Goal: Obtain resource: Download file/media

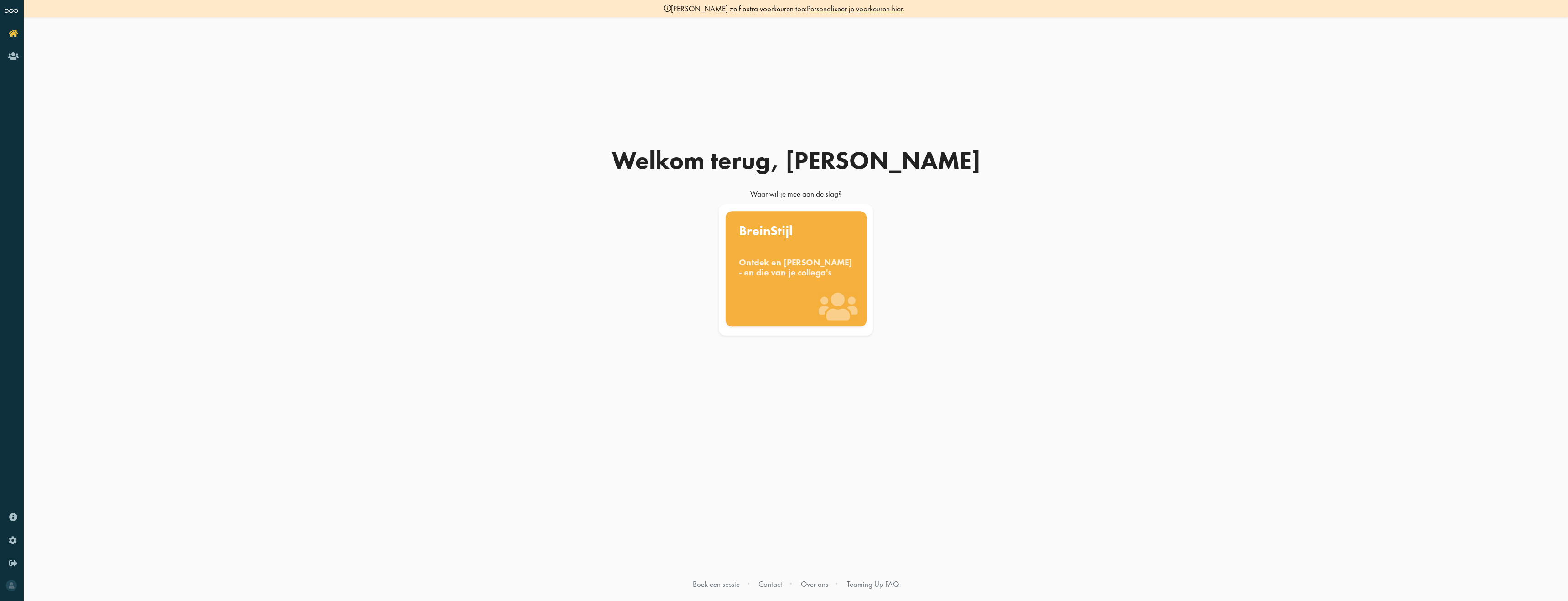
click at [805, 315] on div "BreinStijl Ontdek en benut jouw denkstijl - en die van je collega's" at bounding box center [795, 268] width 141 height 115
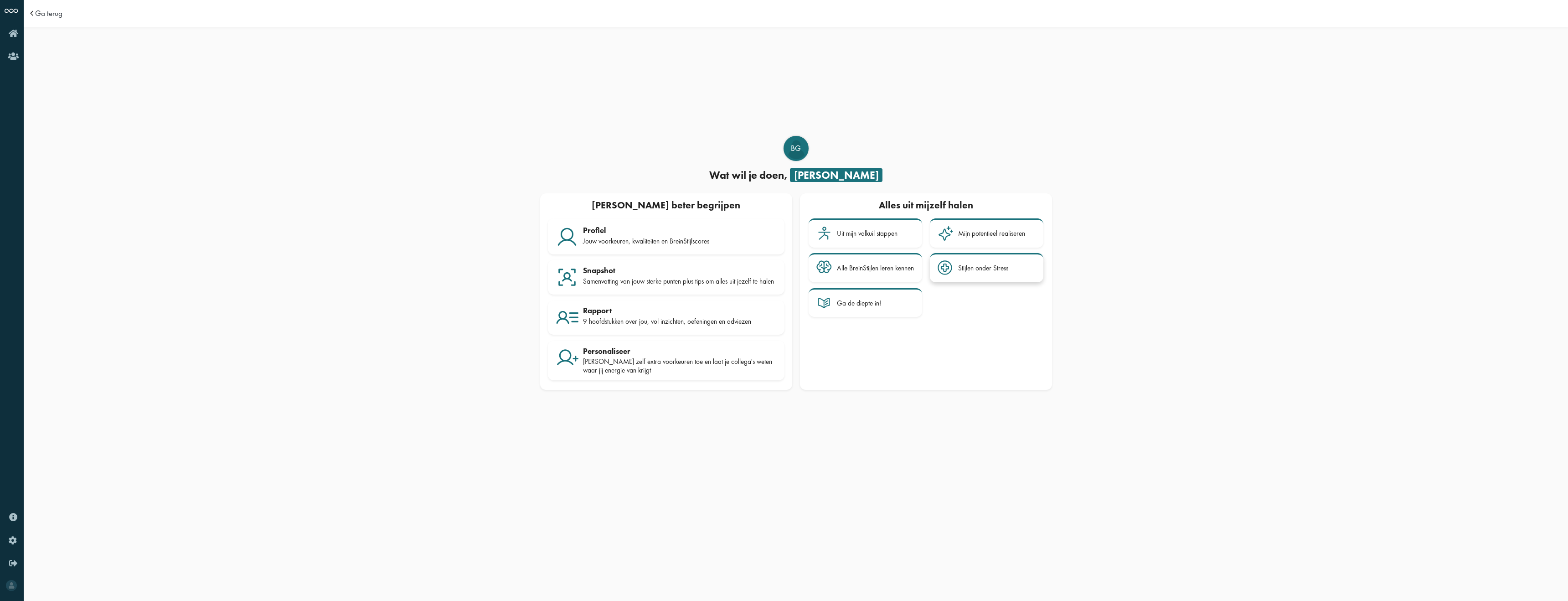
click at [966, 270] on div "Stijlen onder Stress" at bounding box center [983, 268] width 50 height 8
click at [48, 10] on span "Ga terug" at bounding box center [49, 14] width 27 height 8
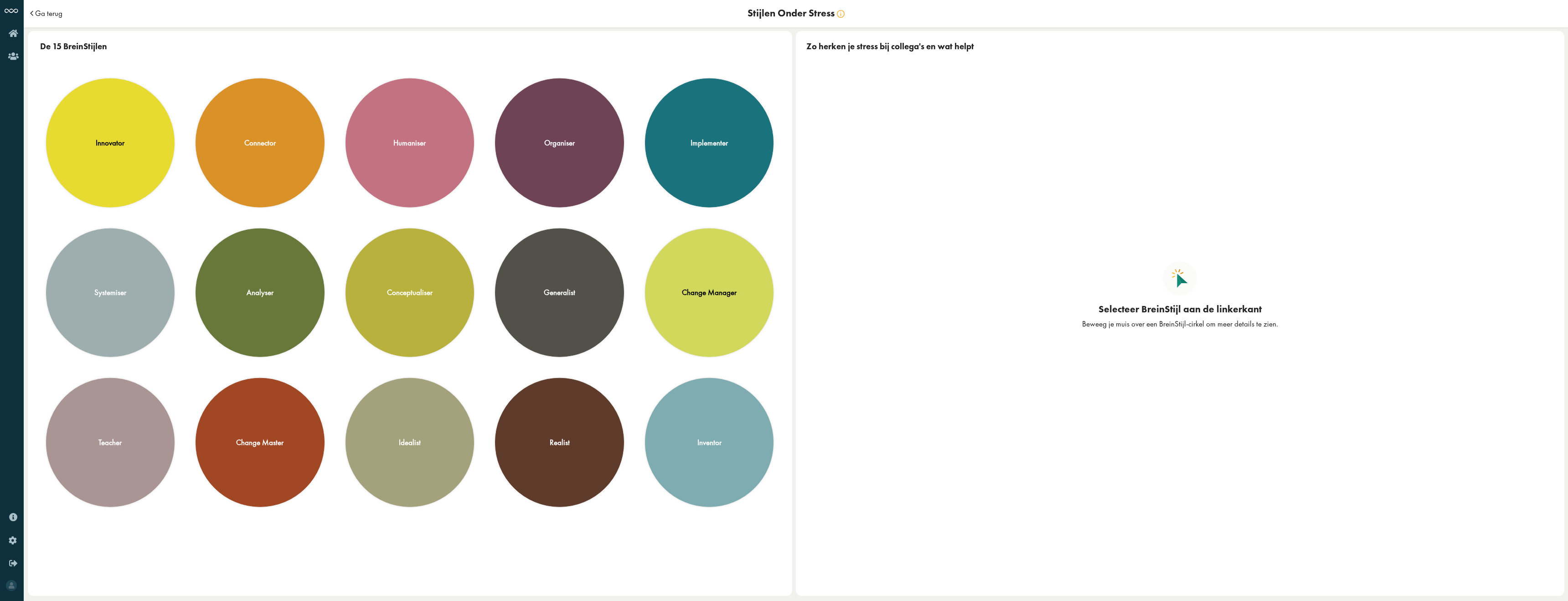
click at [48, 10] on span "Ga terug" at bounding box center [49, 14] width 27 height 8
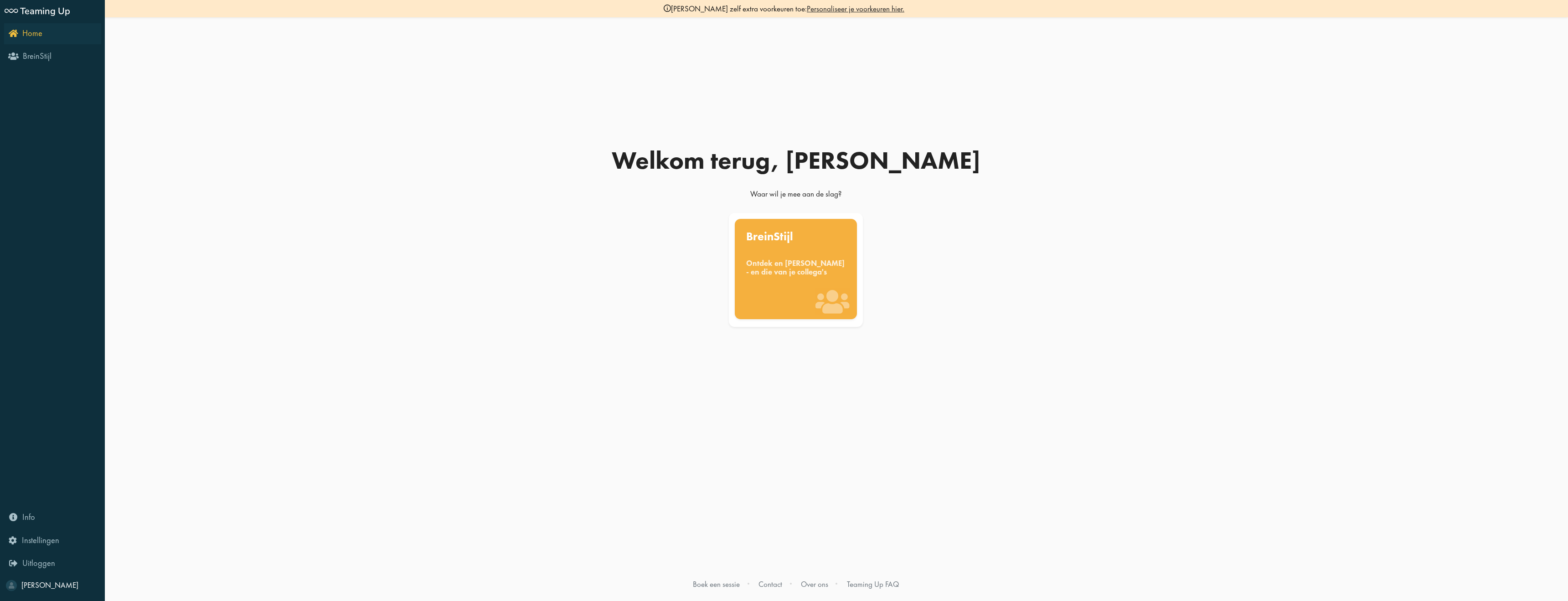
click at [15, 30] on icon "Home" at bounding box center [25, 33] width 34 height 9
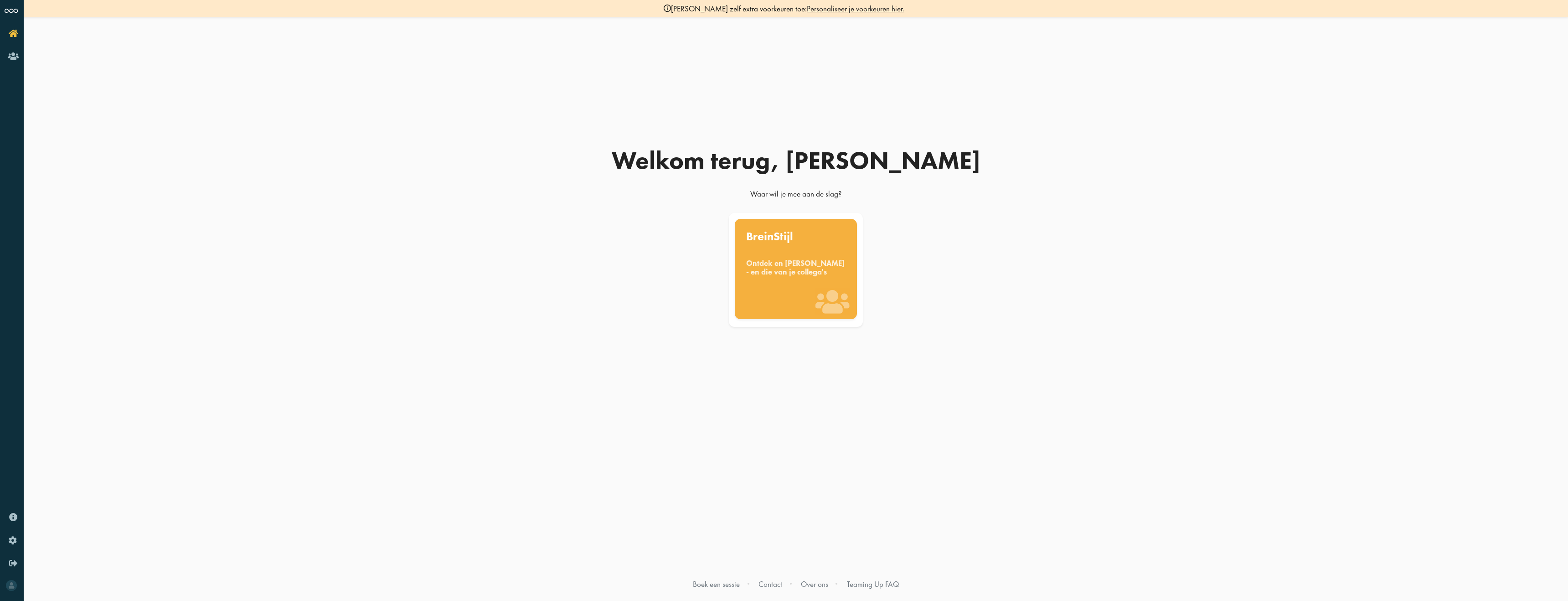
click at [15, 30] on icon "Home" at bounding box center [25, 33] width 34 height 9
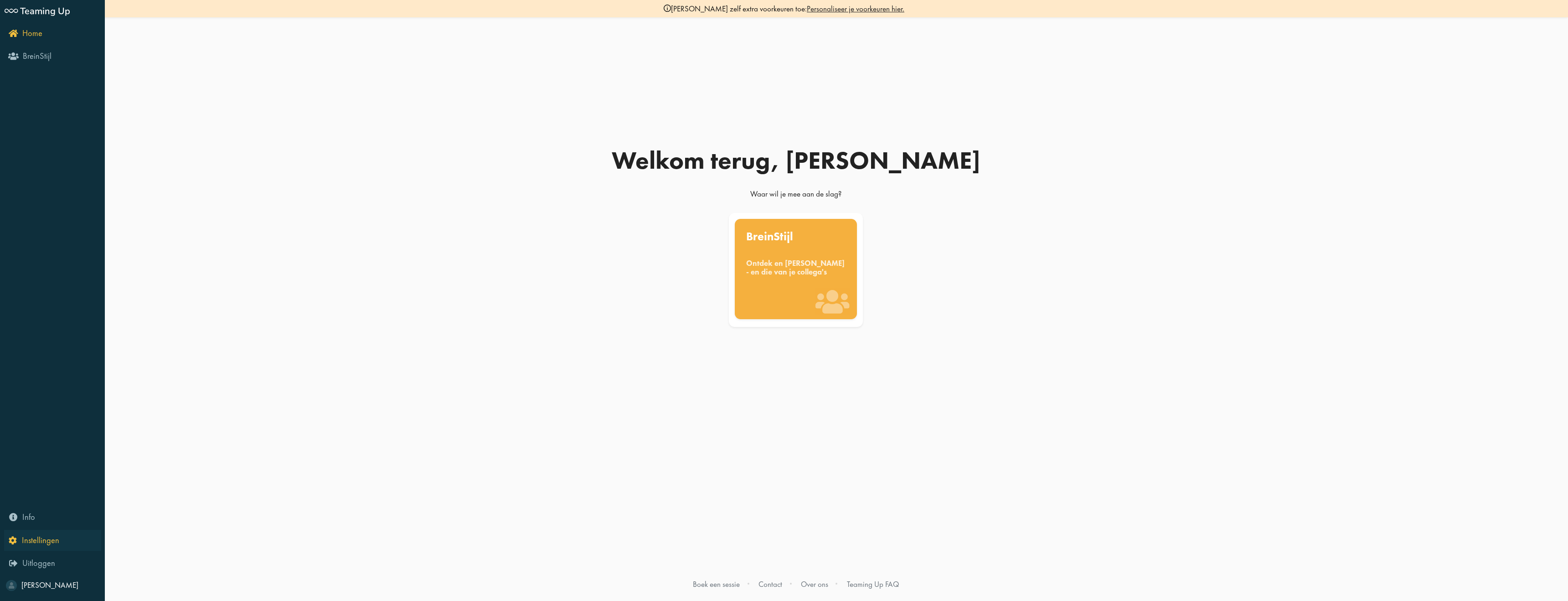
click at [15, 537] on icon "Instellingen" at bounding box center [34, 540] width 51 height 9
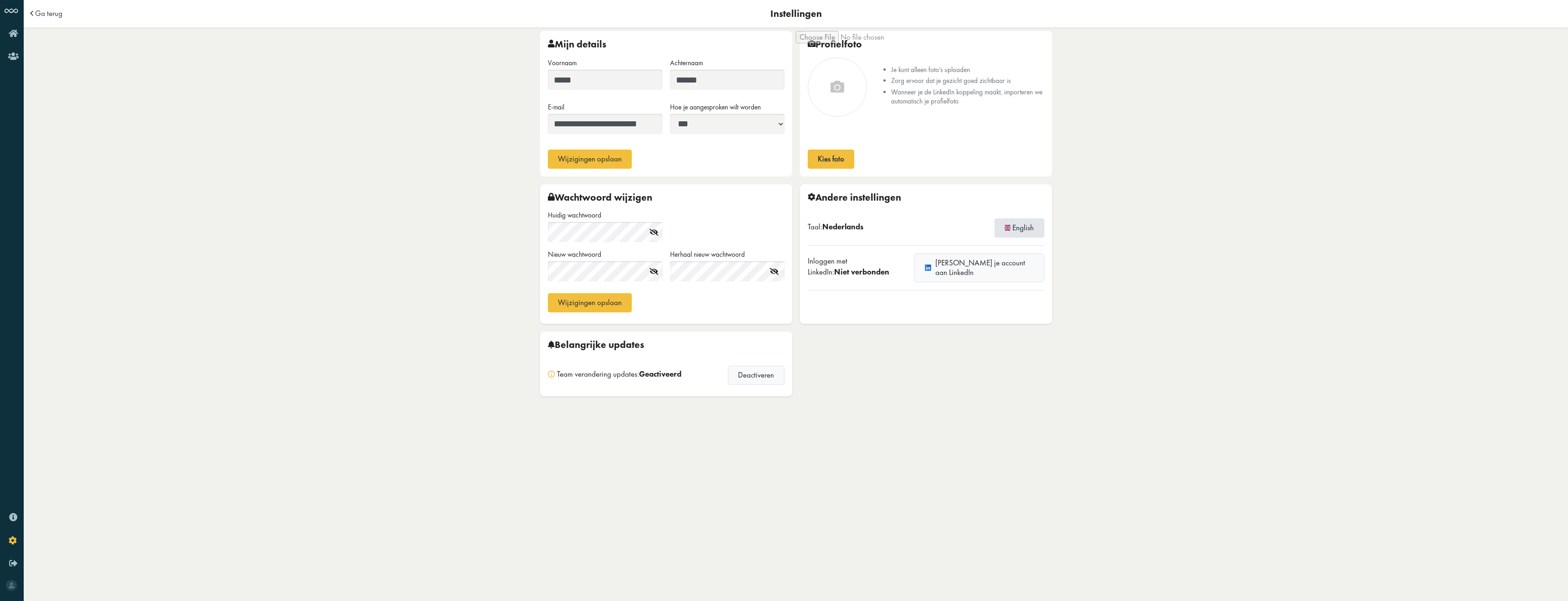
click at [1011, 231] on button "English" at bounding box center [1019, 228] width 50 height 19
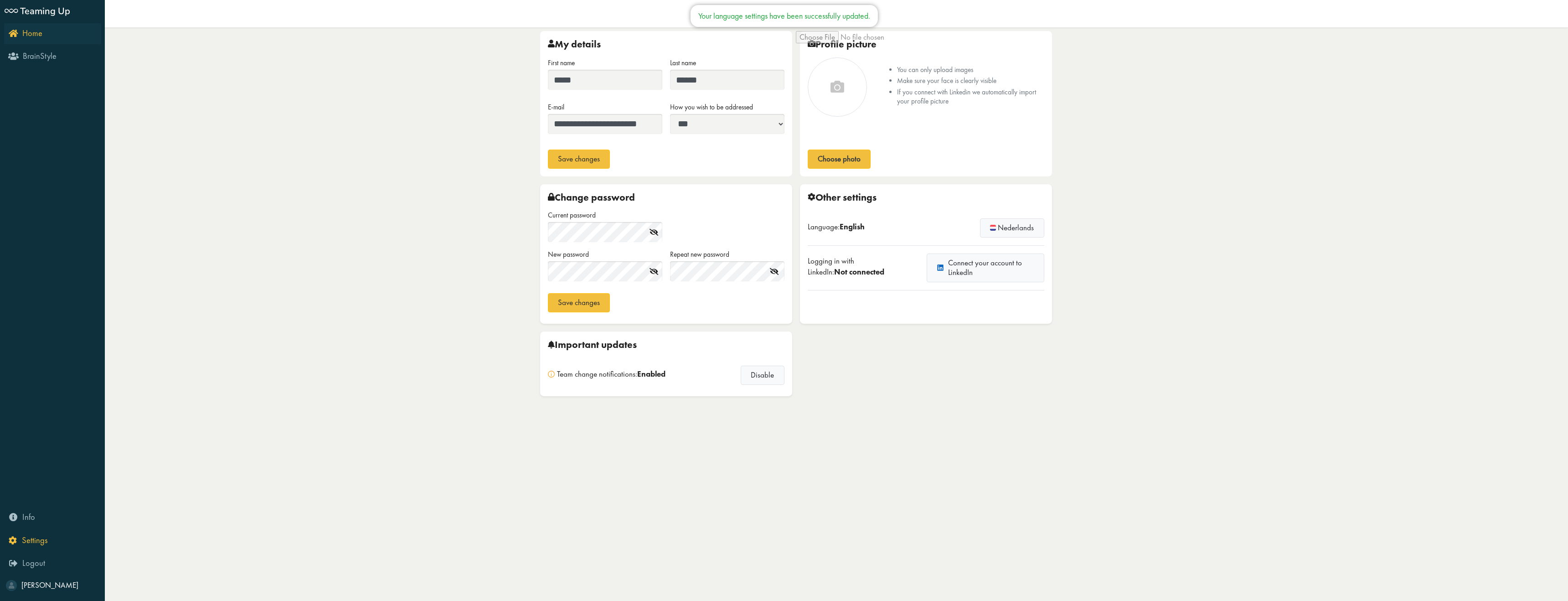
click at [14, 40] on link "Home" at bounding box center [52, 34] width 97 height 21
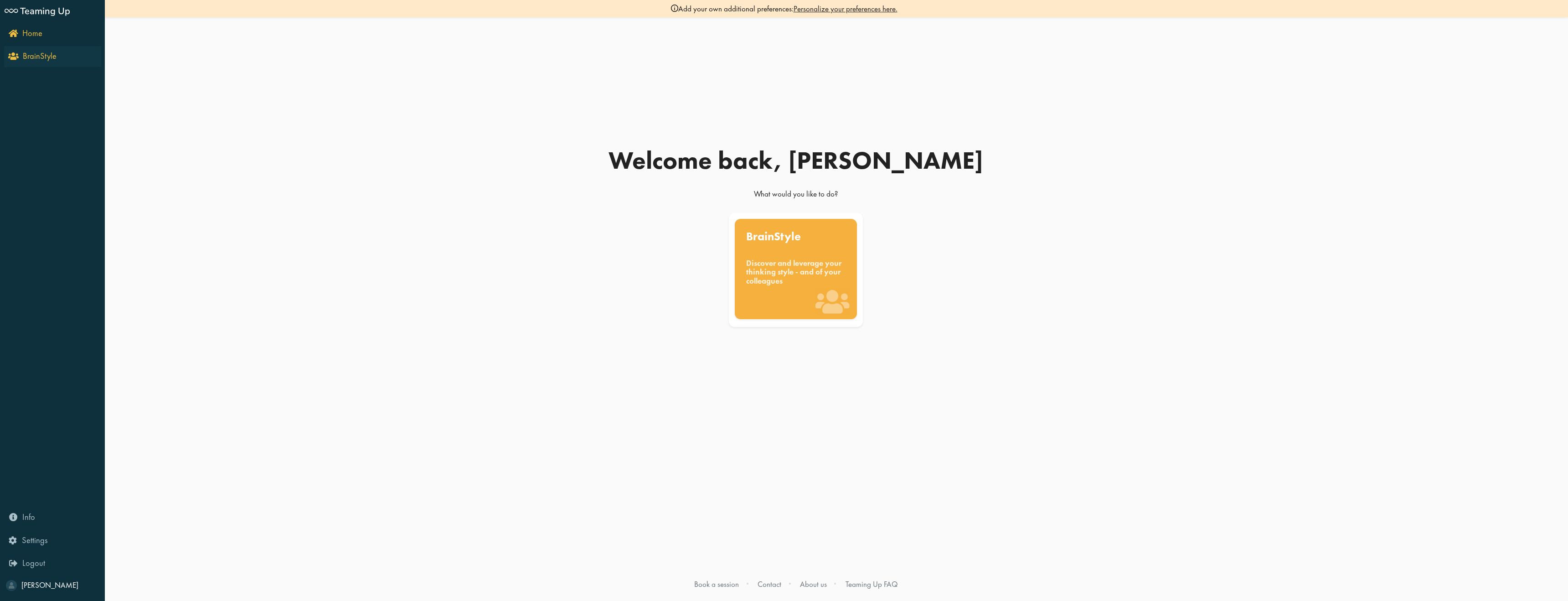
click at [17, 50] on link "BrainStyle" at bounding box center [52, 57] width 97 height 21
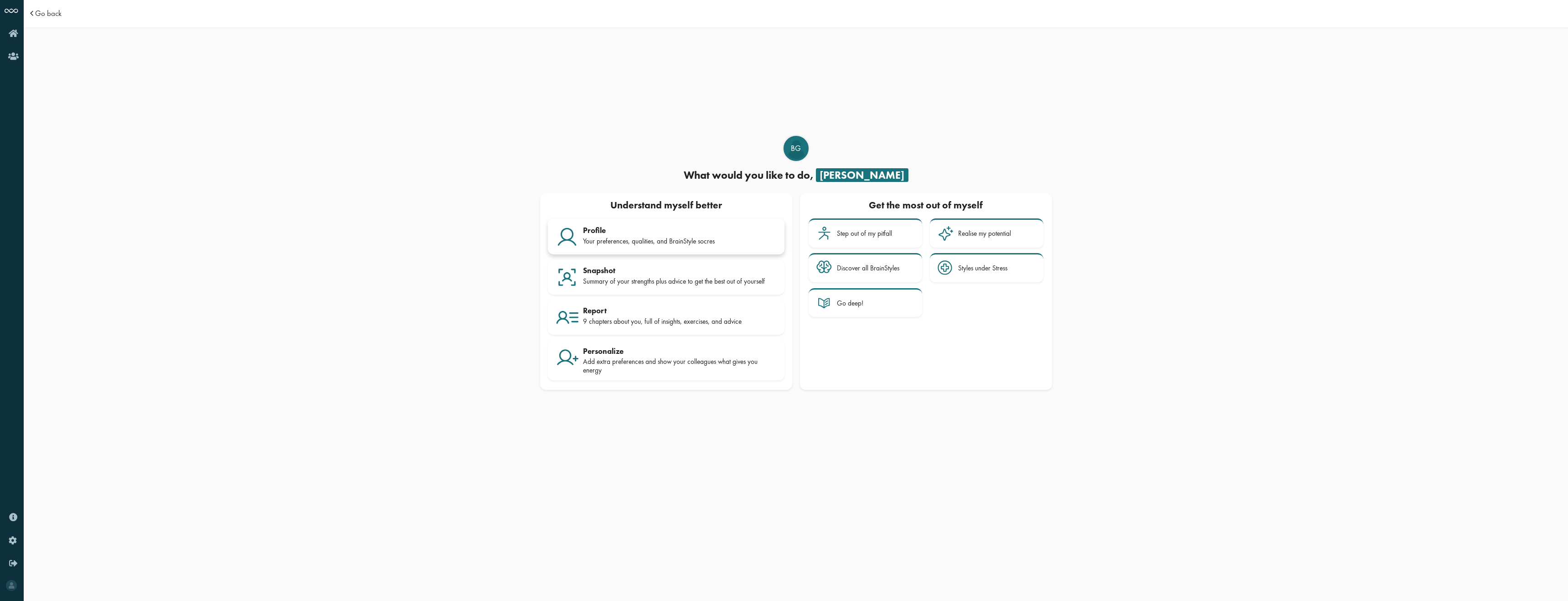
click at [742, 236] on div "Profile Your preferences, qualities, and BrainStyle socres" at bounding box center [680, 237] width 194 height 23
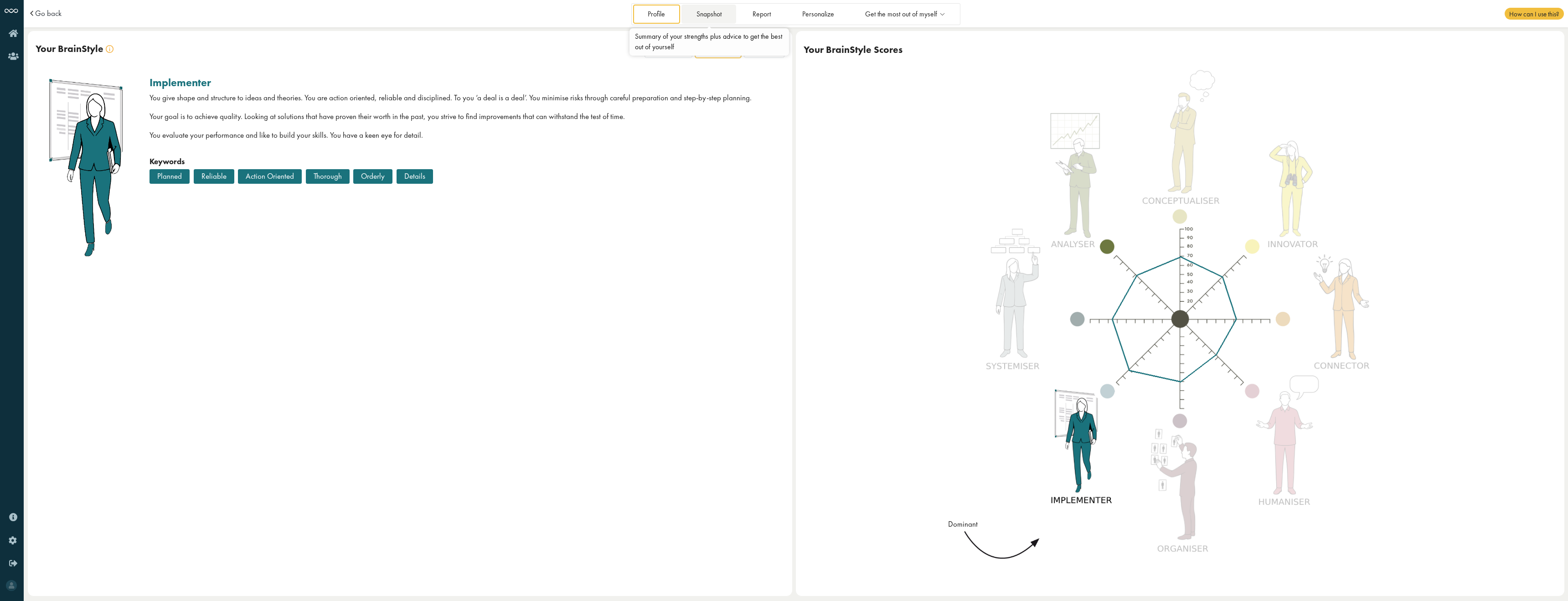
click at [702, 20] on link "Snapshot" at bounding box center [708, 14] width 55 height 19
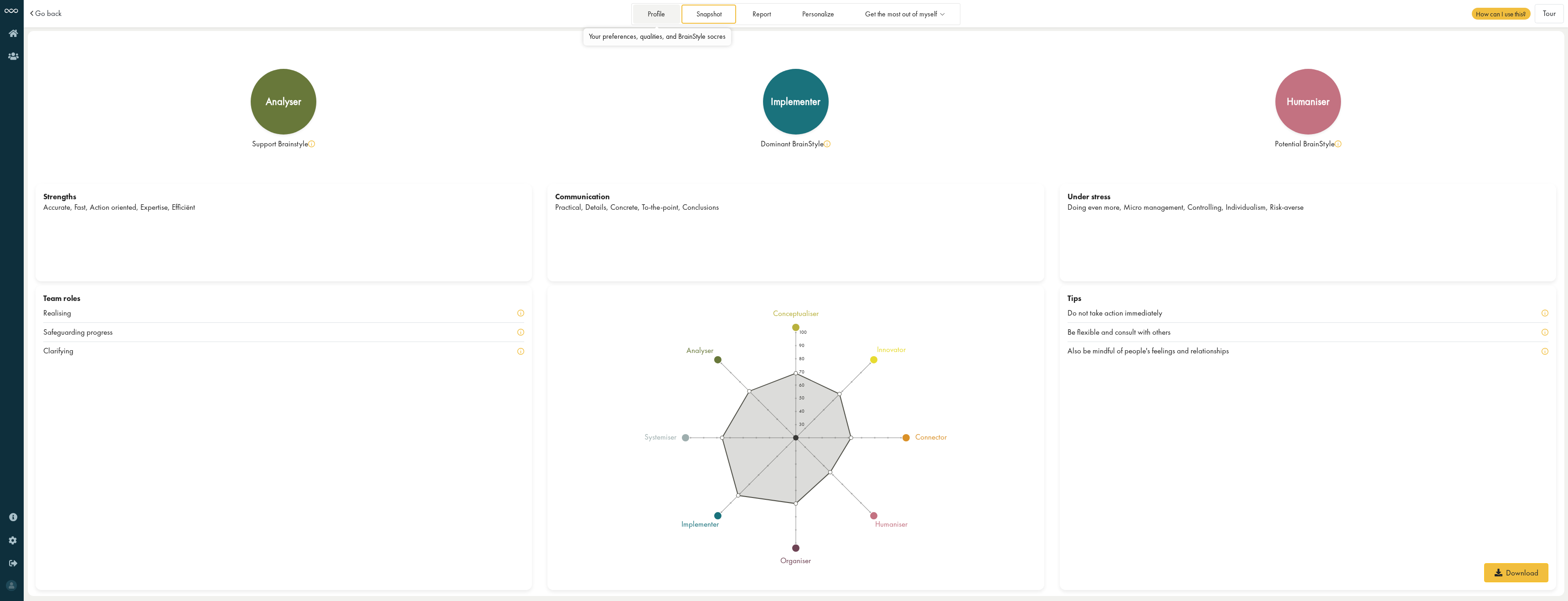
click at [666, 13] on link "Profile" at bounding box center [657, 14] width 47 height 19
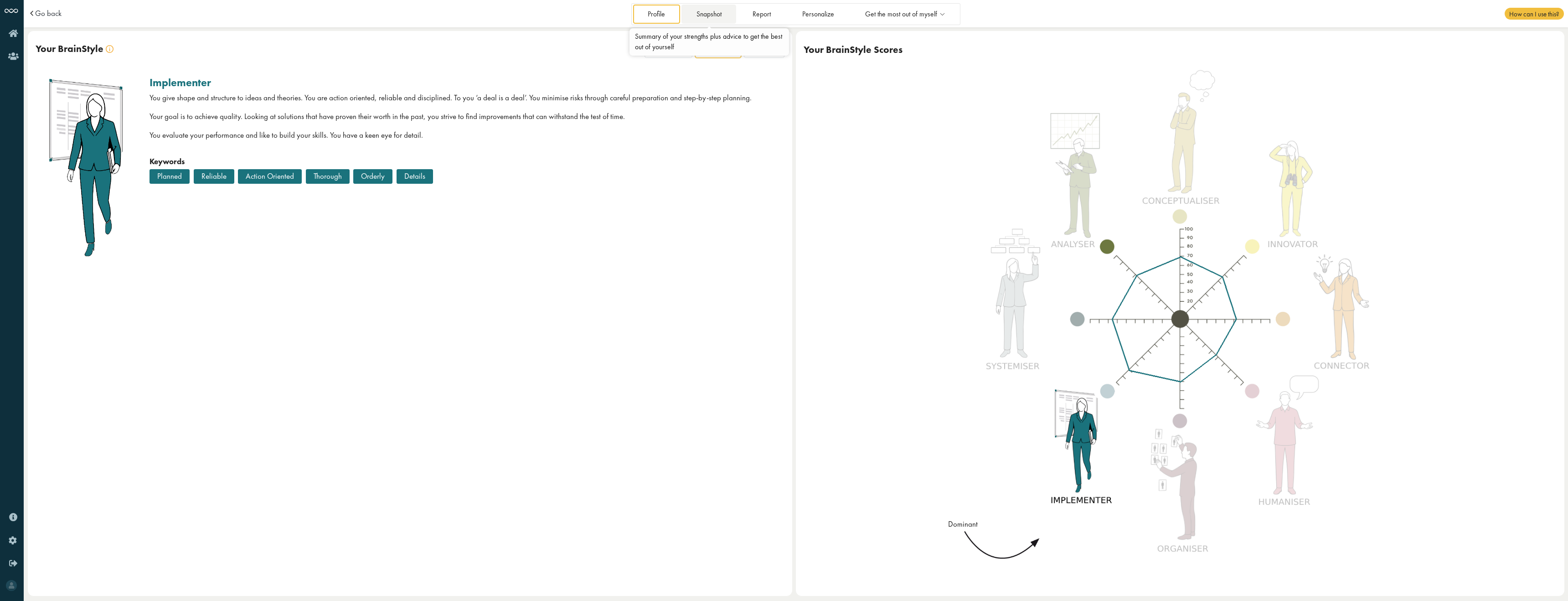
click at [692, 8] on link "Snapshot" at bounding box center [708, 14] width 55 height 19
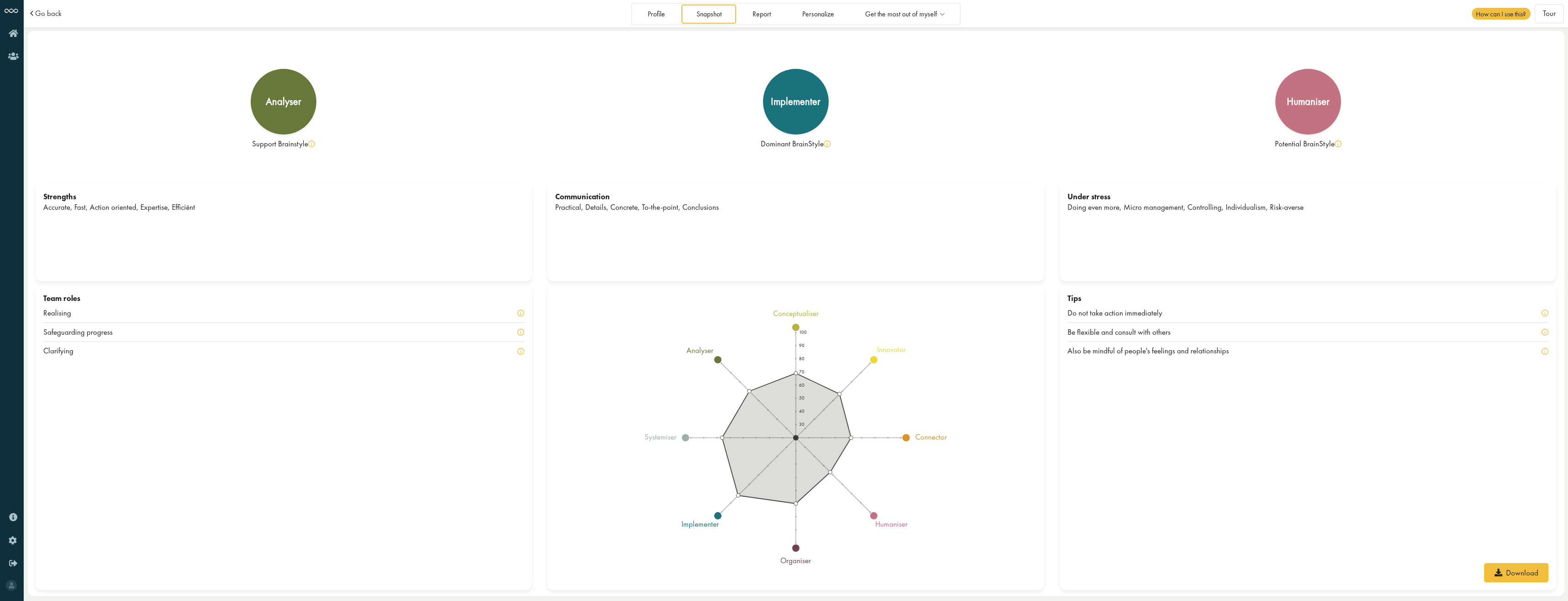
click at [757, 3] on div "Profile Snapshot Report Personalize Get the most out of myself Step out of my p…" at bounding box center [795, 14] width 329 height 22
click at [759, 8] on link "Report" at bounding box center [762, 14] width 48 height 19
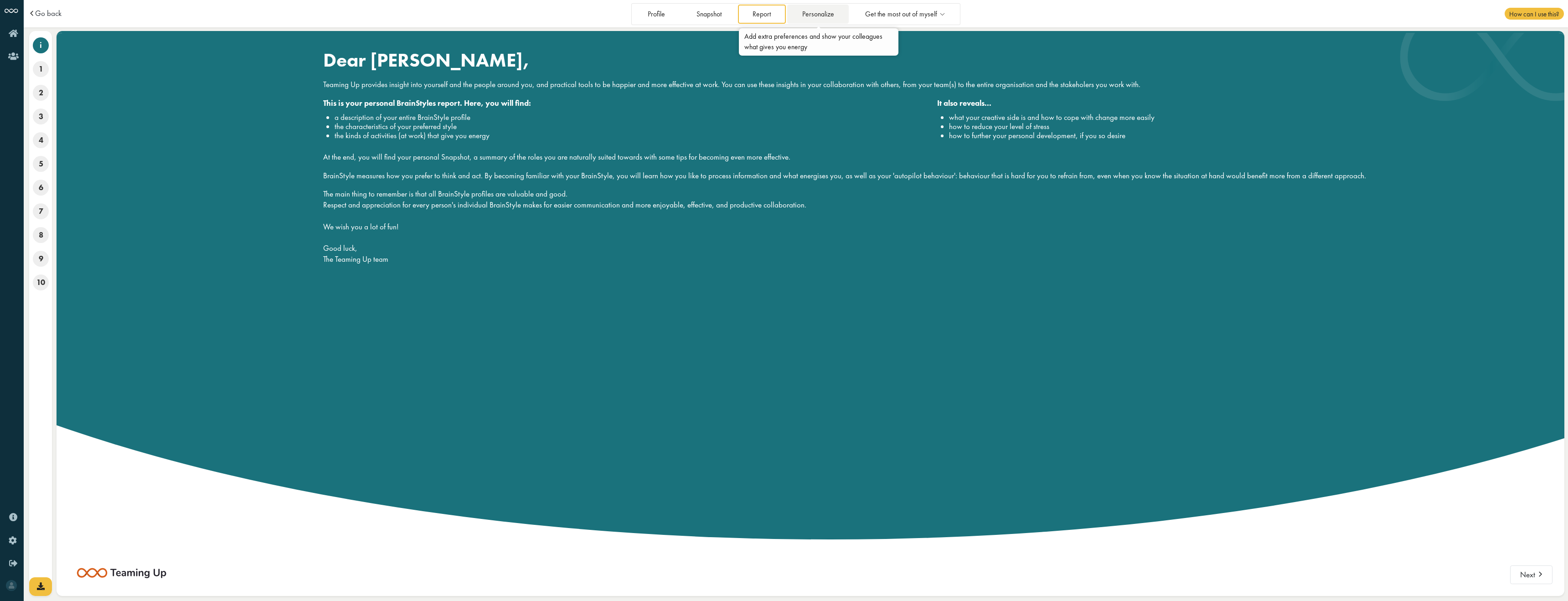
click at [823, 18] on link "Personalize" at bounding box center [818, 14] width 62 height 19
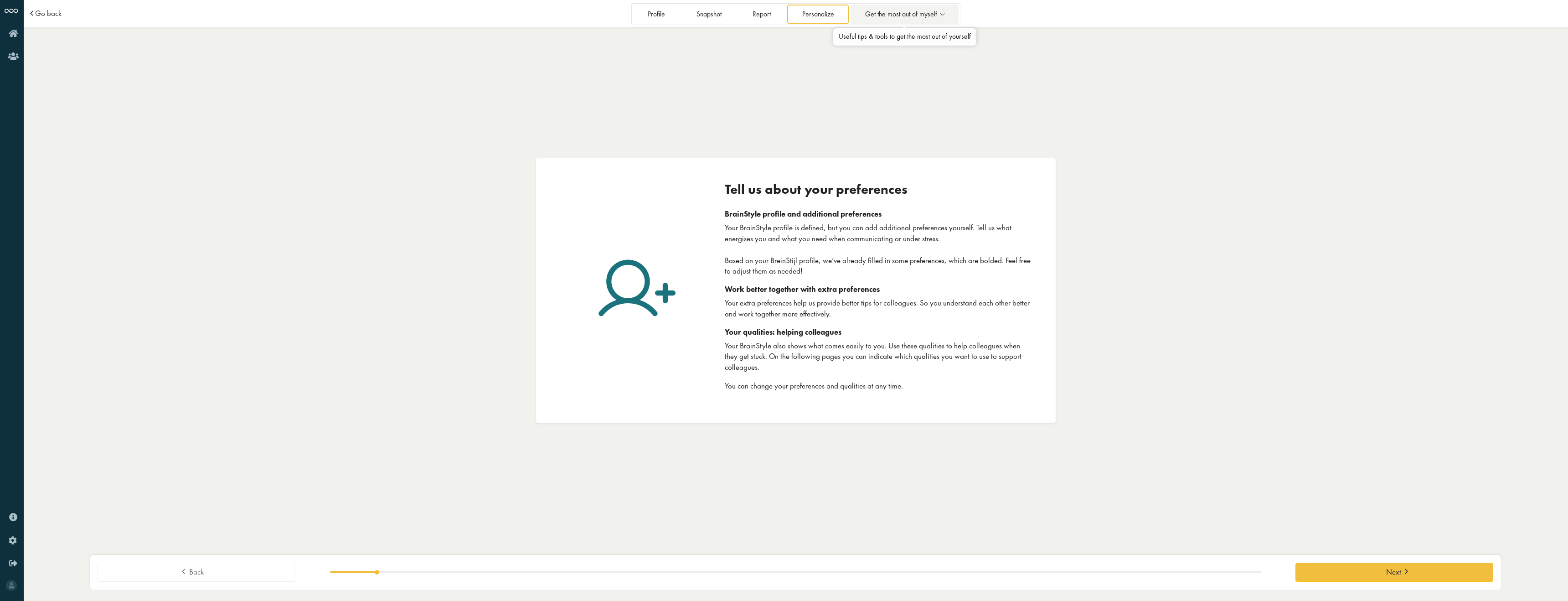
click at [882, 20] on link "Get the most out of myself" at bounding box center [905, 14] width 109 height 19
click at [891, 15] on span "Get the most out of myself" at bounding box center [901, 14] width 72 height 8
click at [893, 44] on link "Step out of my pitfall" at bounding box center [905, 39] width 102 height 18
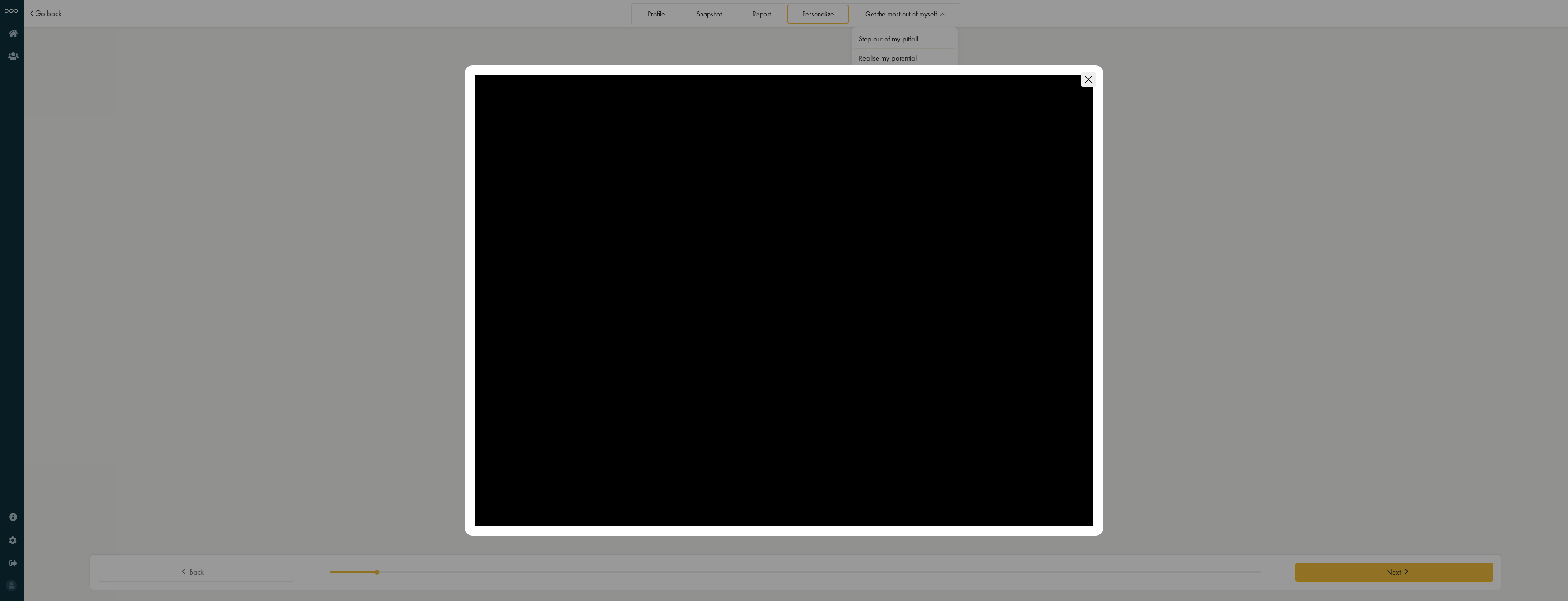
click at [1086, 80] on icon "Close this dialog" at bounding box center [1089, 80] width 15 height 15
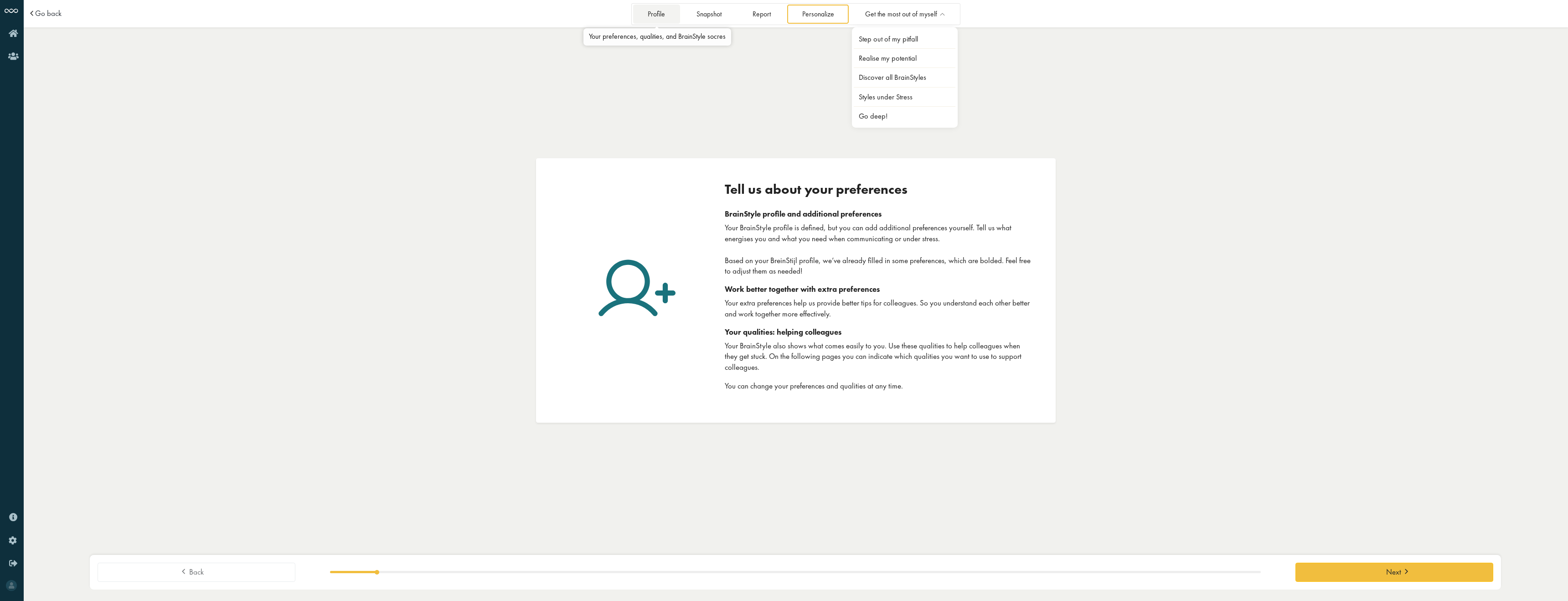
click at [672, 7] on link "Profile" at bounding box center [657, 14] width 47 height 19
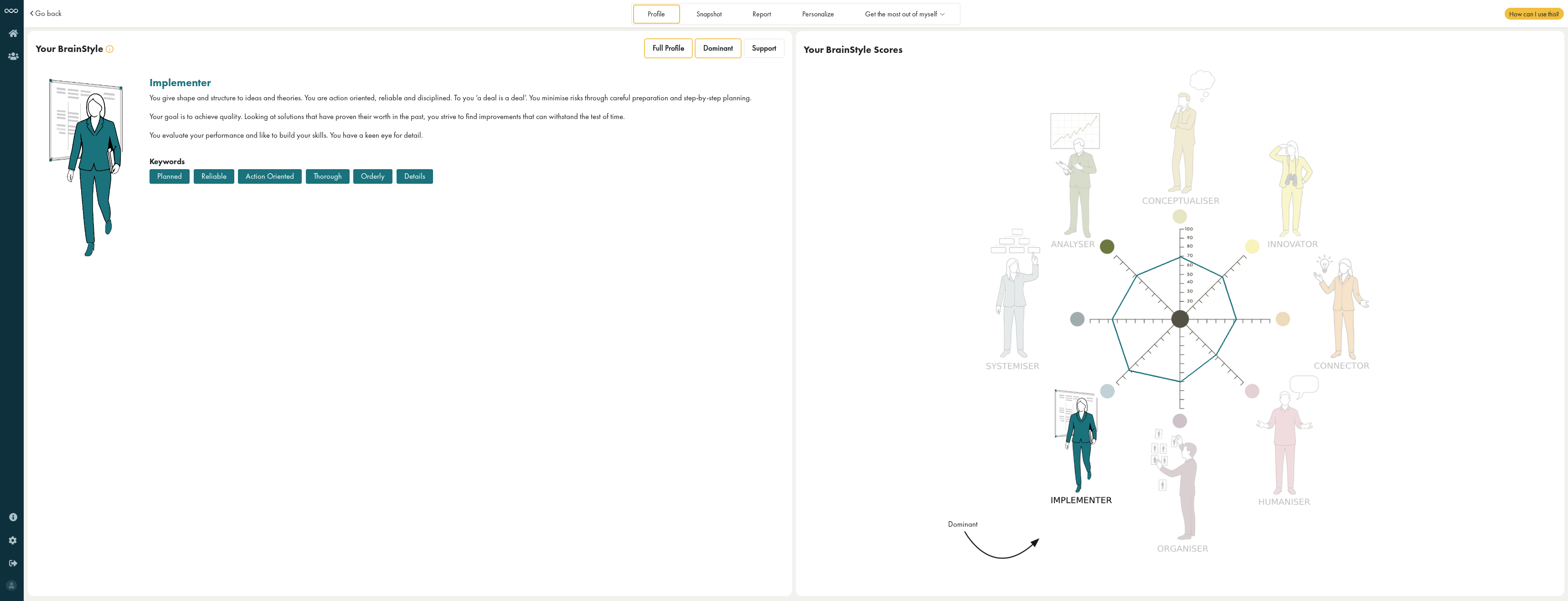
click at [684, 50] on span "Full Profile" at bounding box center [668, 48] width 31 height 10
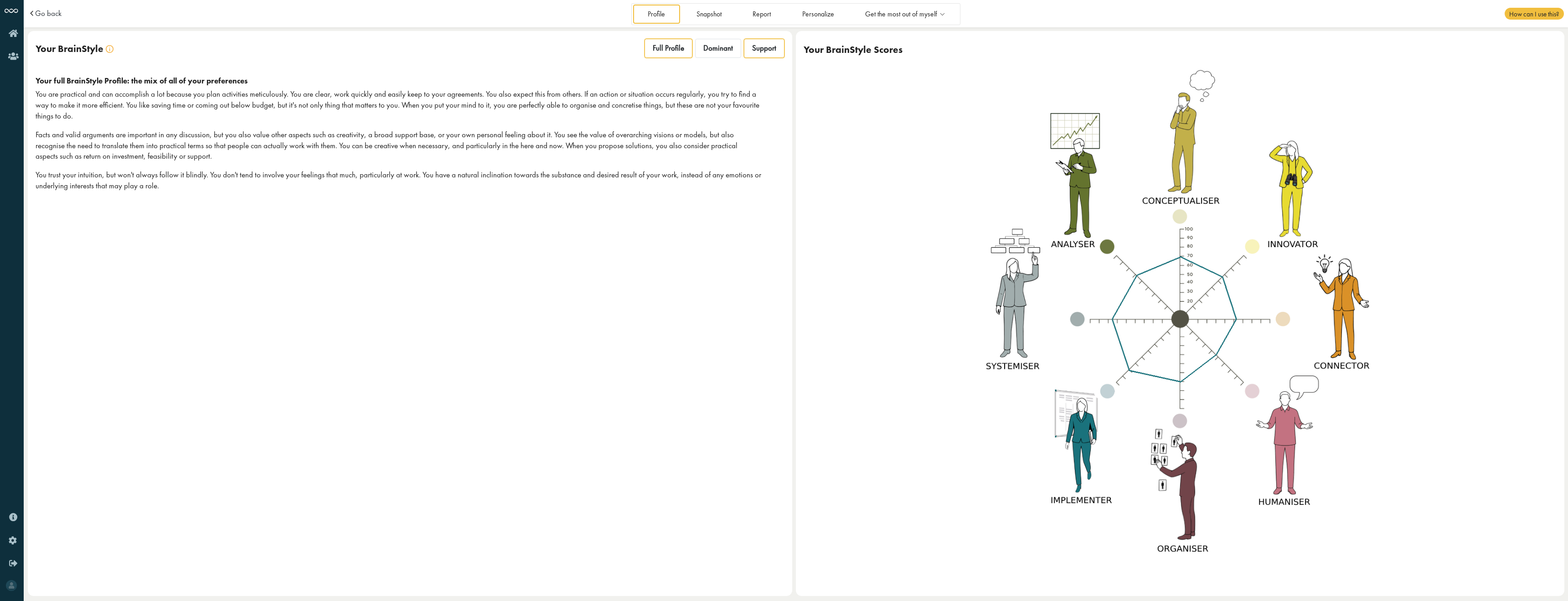
click at [774, 57] on div "Support" at bounding box center [765, 48] width 41 height 19
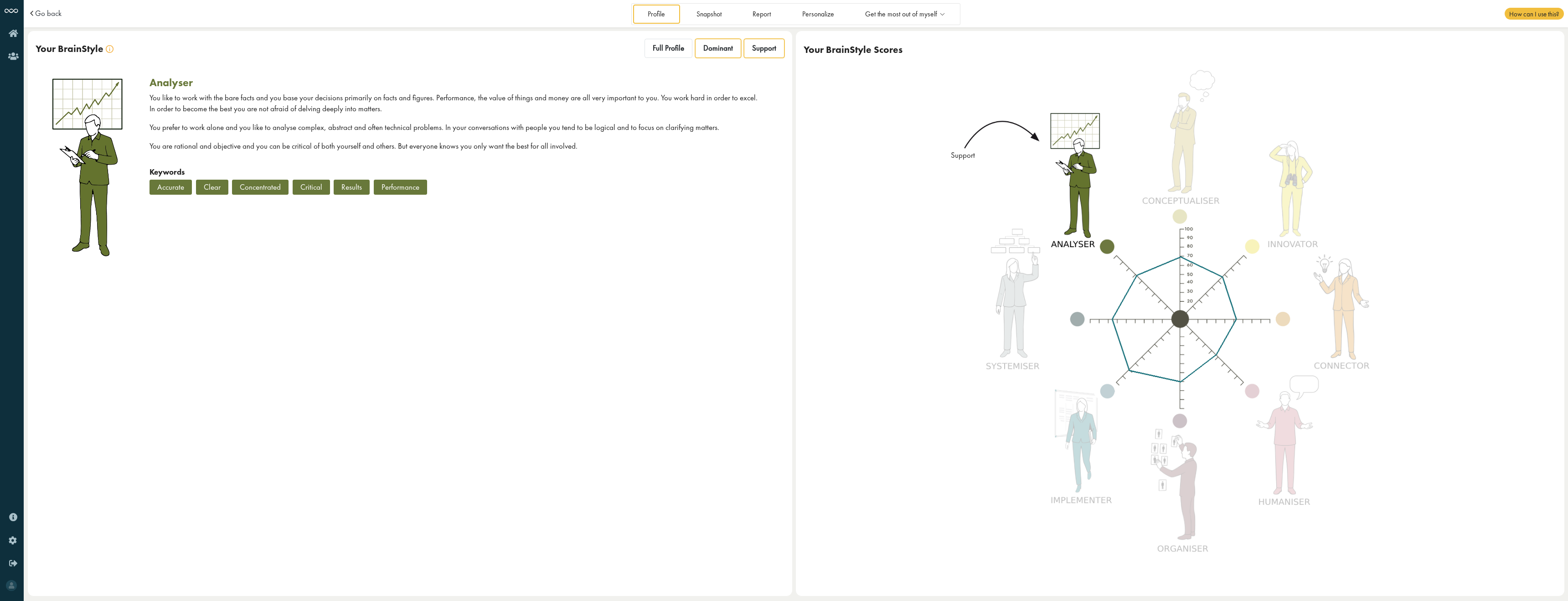
click at [719, 52] on span "Dominant" at bounding box center [718, 48] width 30 height 10
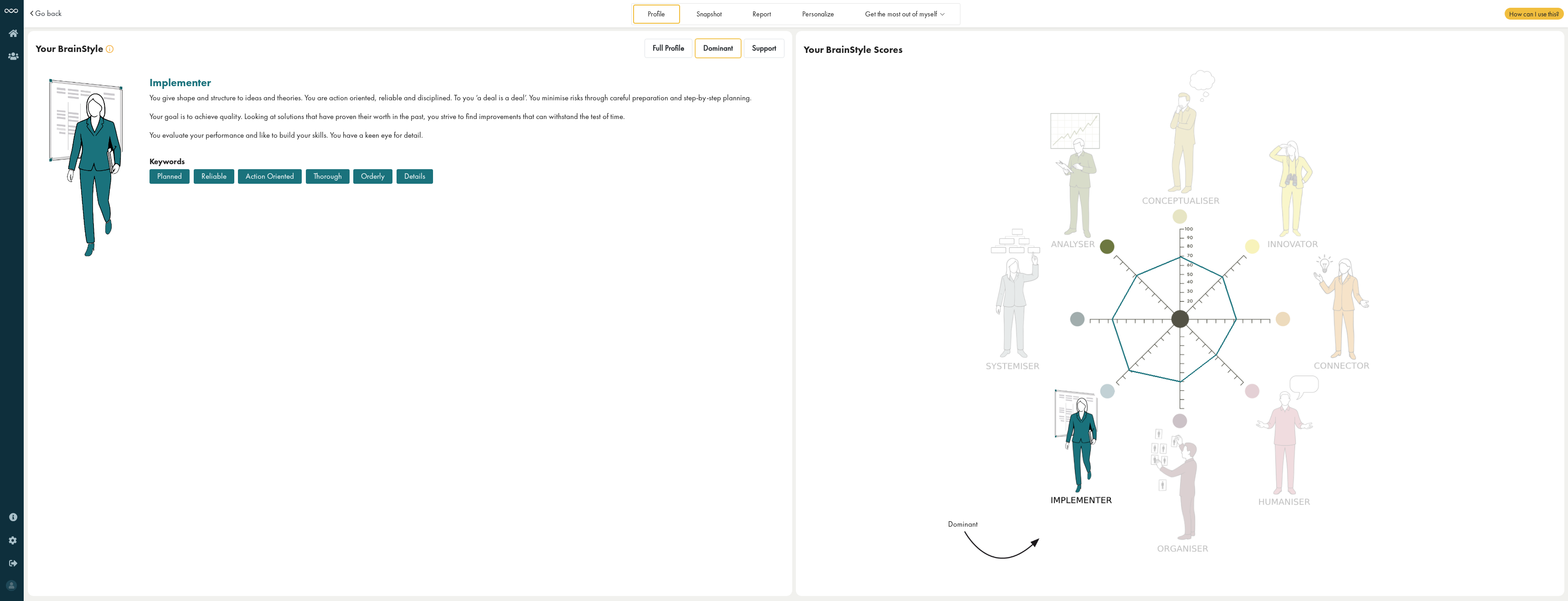
click at [694, 52] on div "Full Profile Dominant Support" at bounding box center [713, 49] width 142 height 22
click at [676, 51] on span "Full Profile" at bounding box center [668, 48] width 31 height 10
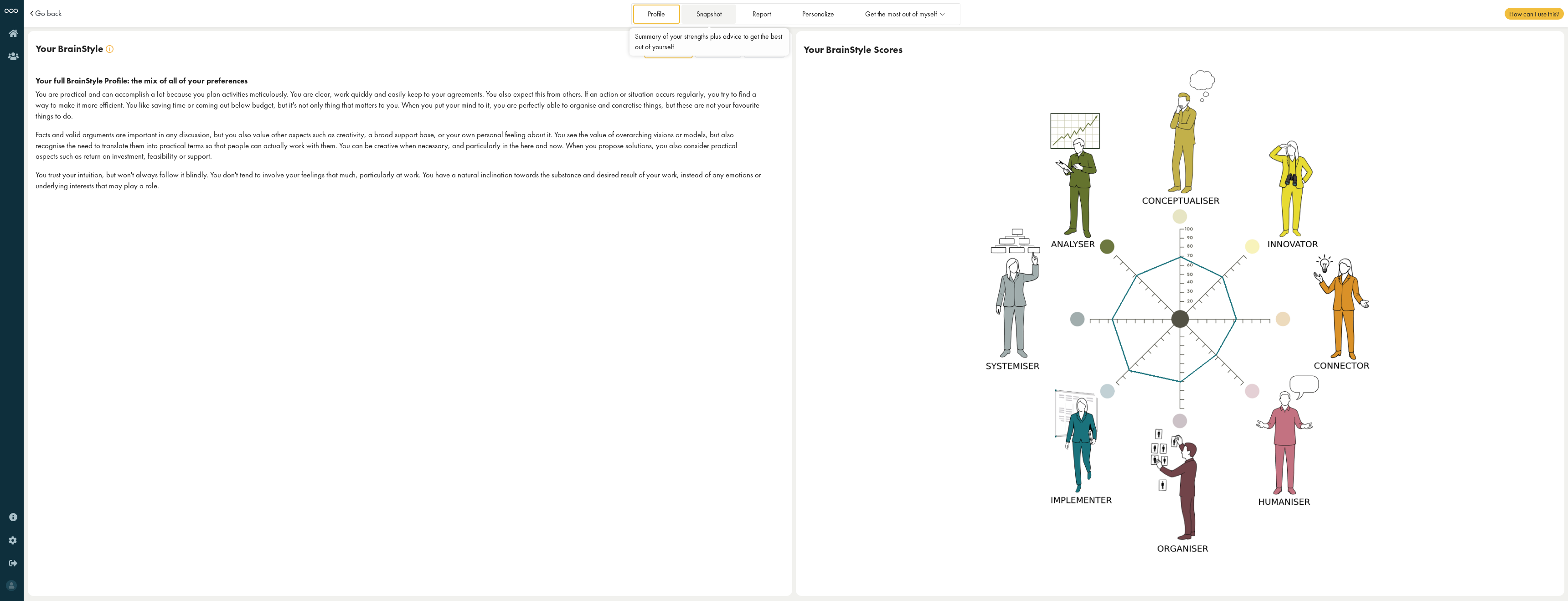
click at [705, 12] on link "Snapshot" at bounding box center [708, 14] width 55 height 19
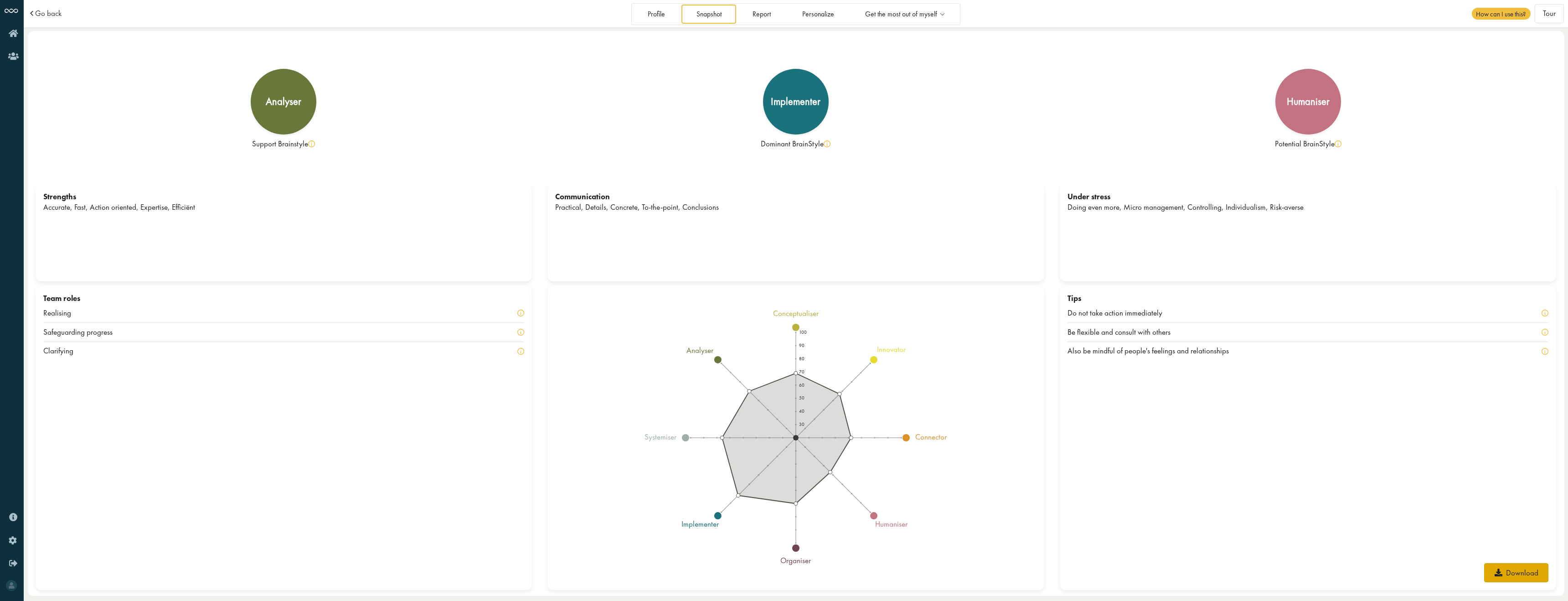
click at [1527, 578] on link "Download" at bounding box center [1516, 572] width 64 height 19
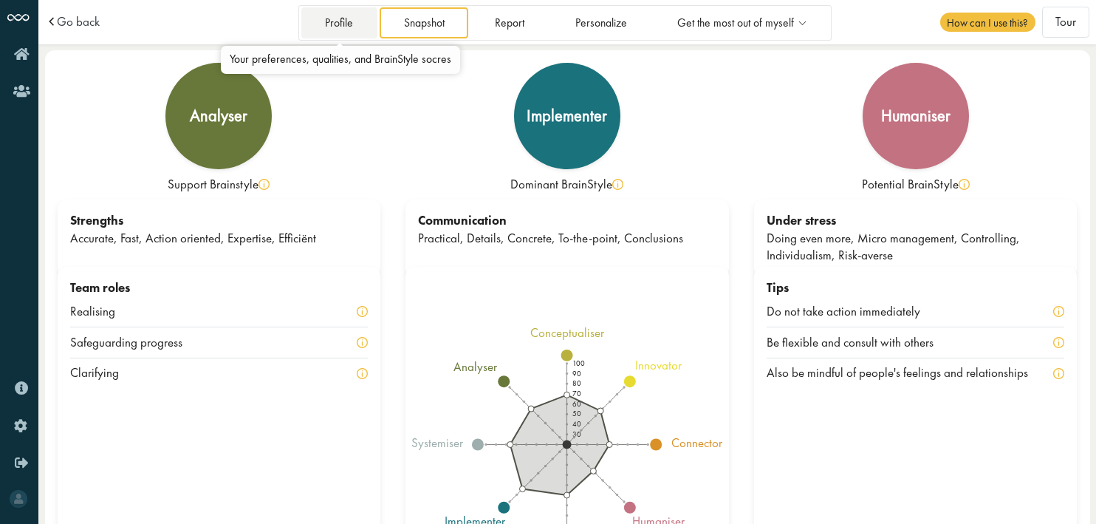
click at [340, 12] on link "Profile" at bounding box center [339, 22] width 76 height 30
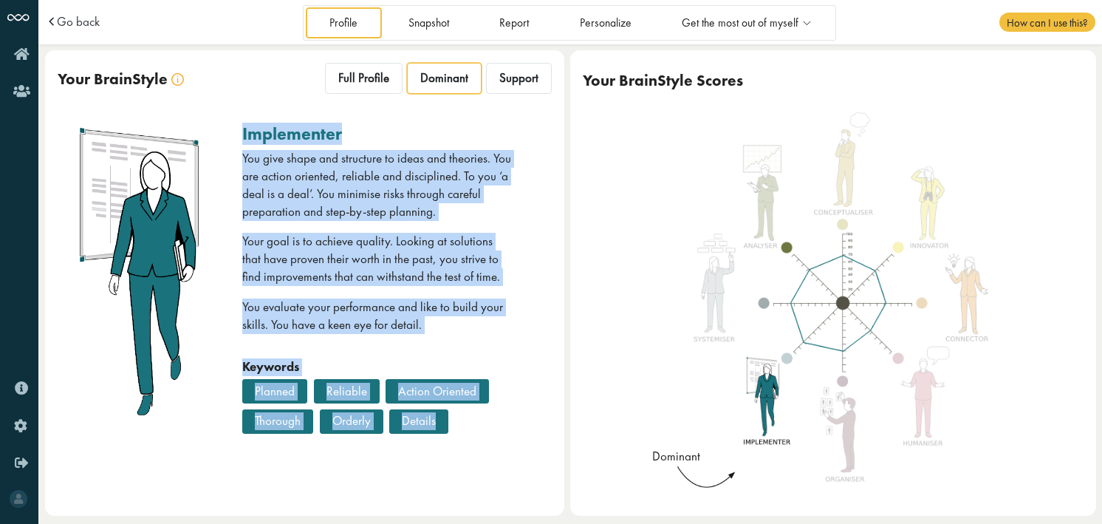
drag, startPoint x: 456, startPoint y: 434, endPoint x: 242, endPoint y: 140, distance: 363.4
click at [242, 140] on div "implementer You give shape and structure to ideas and theories. You are action …" at bounding box center [304, 281] width 519 height 341
copy div "implementer You give shape and structure to ideas and theories. You are action …"
click at [177, 78] on img at bounding box center [177, 79] width 13 height 13
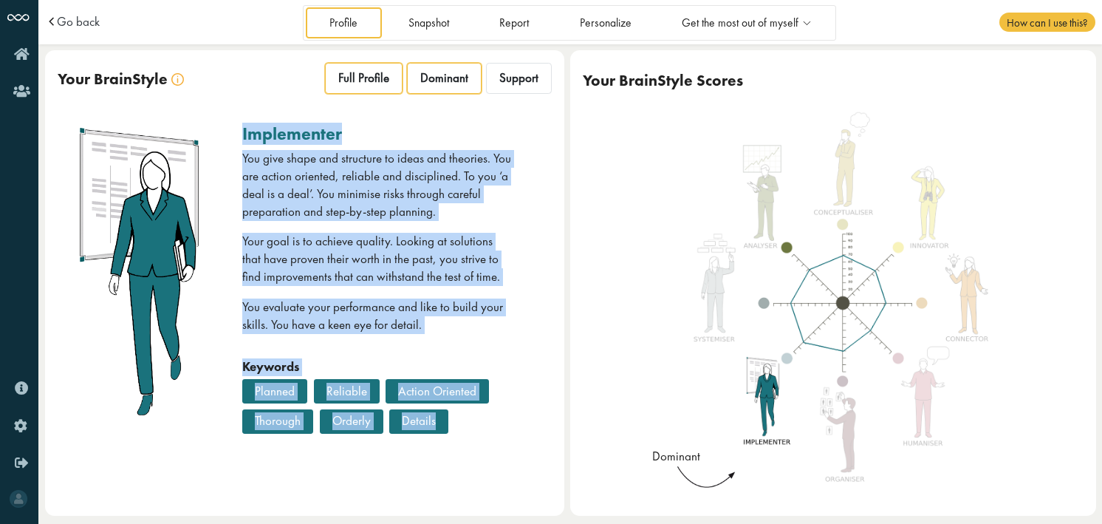
click at [354, 80] on span "Full Profile" at bounding box center [363, 78] width 51 height 16
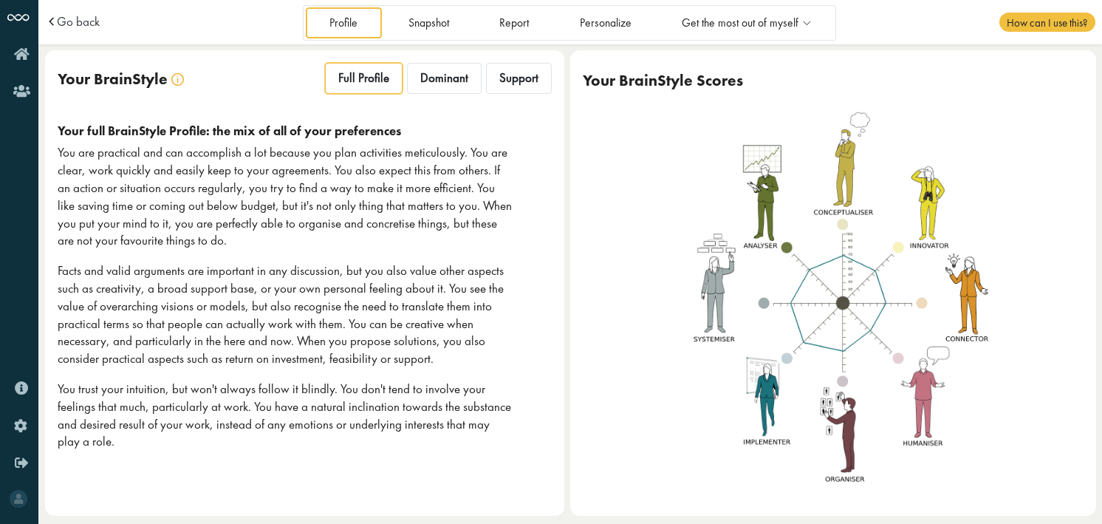
click at [284, 174] on p "You are practical and can accomplish a lot because you plan activities meticulo…" at bounding box center [286, 197] width 457 height 106
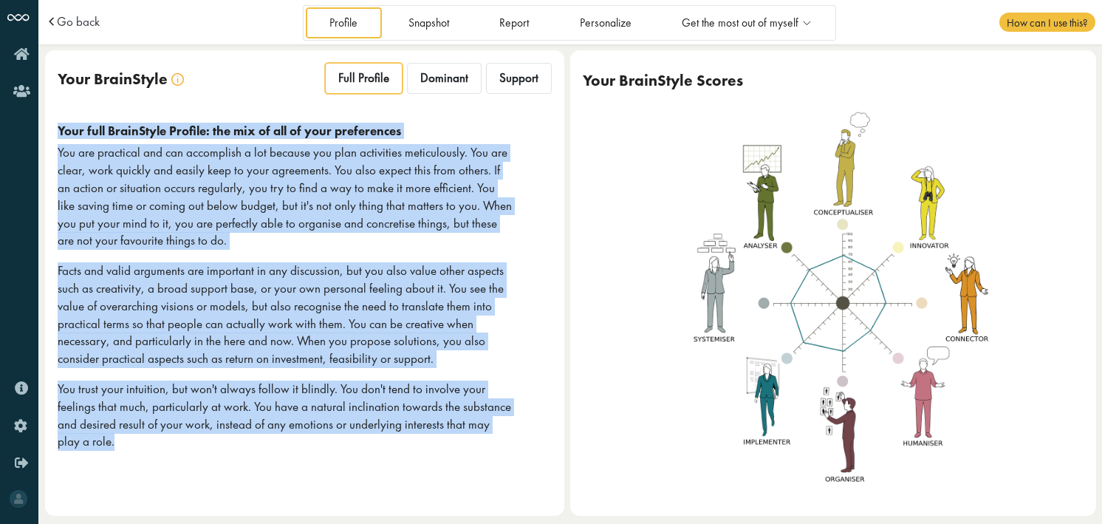
drag, startPoint x: 111, startPoint y: 423, endPoint x: 45, endPoint y: 131, distance: 299.1
click at [45, 131] on div "Your full BrainStyle Profile: the mix of all of your preferences You are practi…" at bounding box center [304, 294] width 519 height 366
copy div "Your full BrainStyle Profile: the mix of all of your preferences You are practi…"
click at [287, 428] on p "You trust your intuition, but won't always follow it blindly. You don't tend to…" at bounding box center [286, 415] width 457 height 70
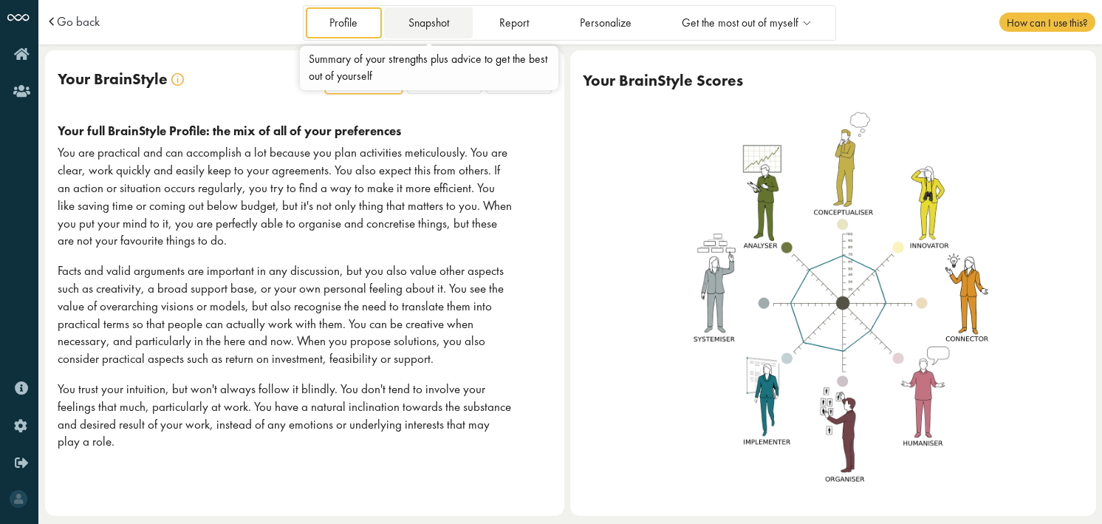
click at [436, 30] on link "Snapshot" at bounding box center [428, 22] width 89 height 30
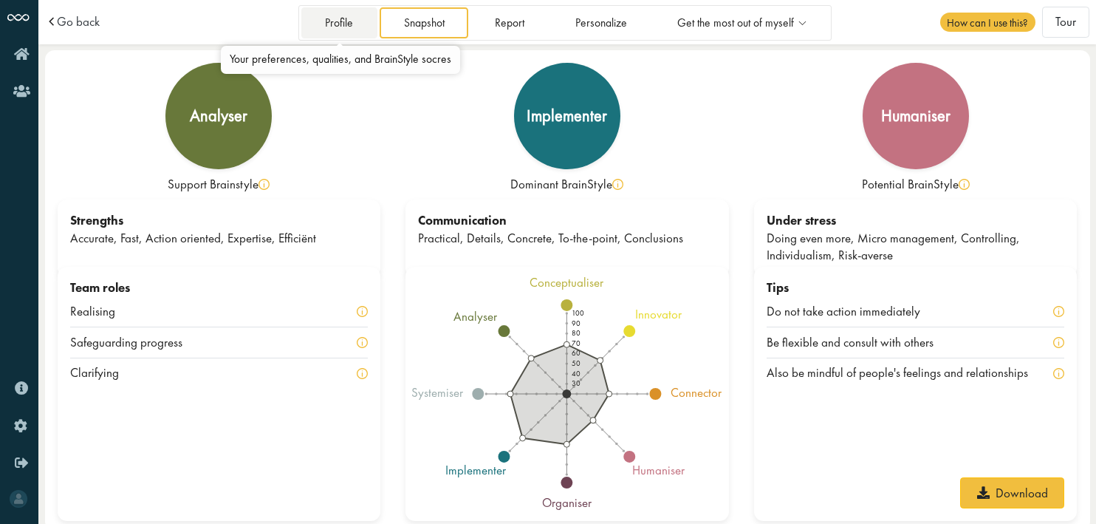
click at [344, 25] on link "Profile" at bounding box center [339, 22] width 76 height 30
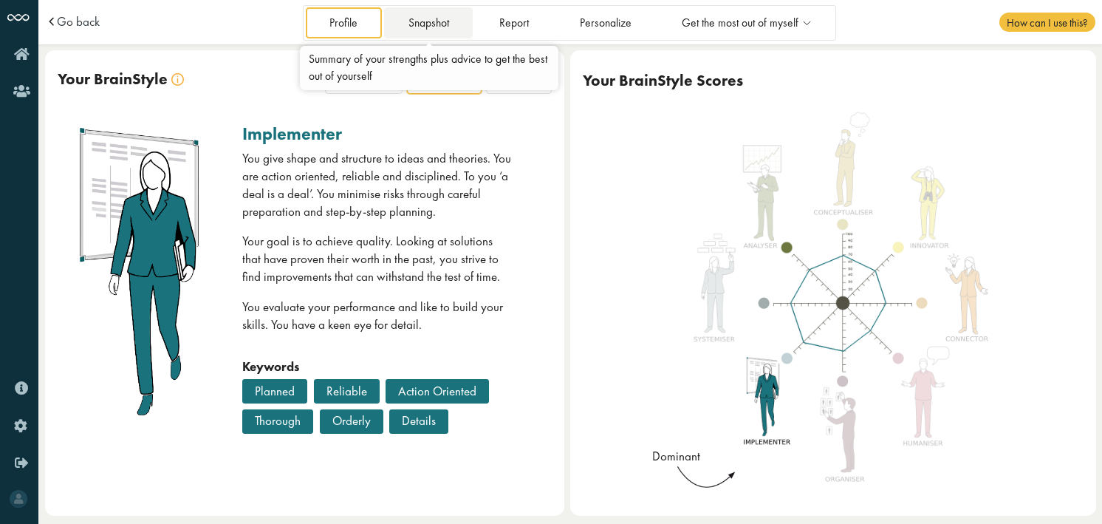
click at [451, 25] on link "Snapshot" at bounding box center [428, 22] width 89 height 30
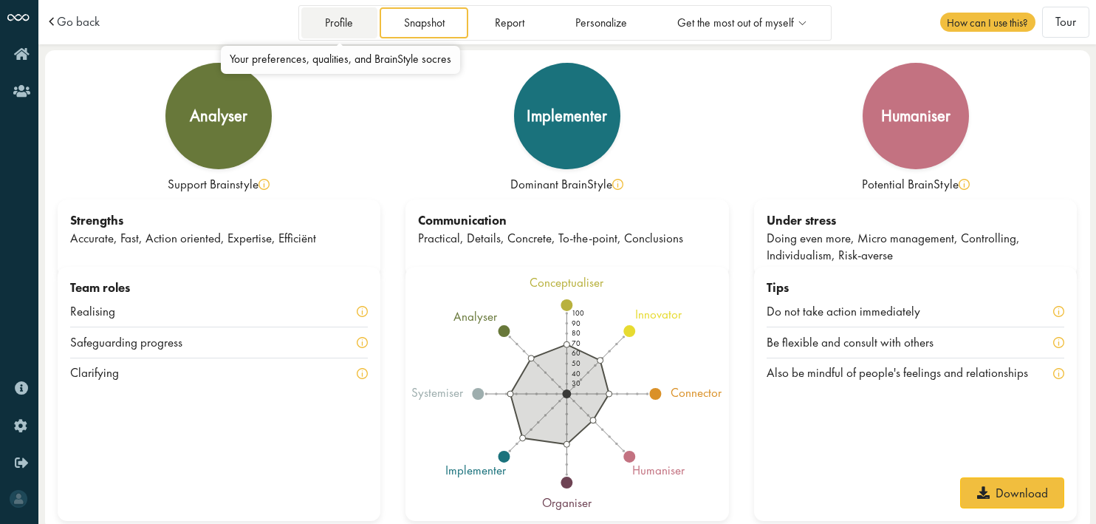
click at [363, 21] on link "Profile" at bounding box center [339, 22] width 76 height 30
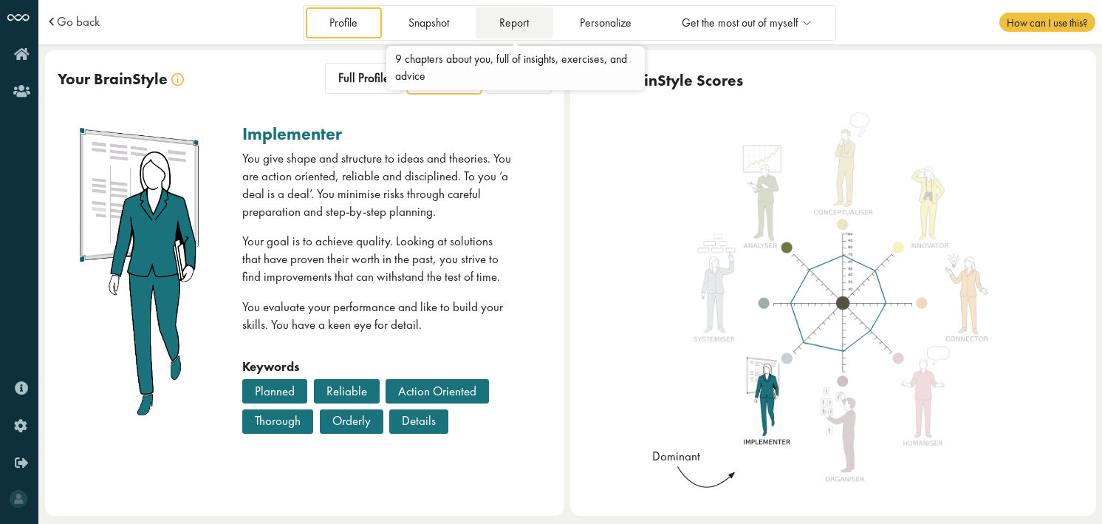
click at [514, 27] on link "Report" at bounding box center [515, 22] width 78 height 30
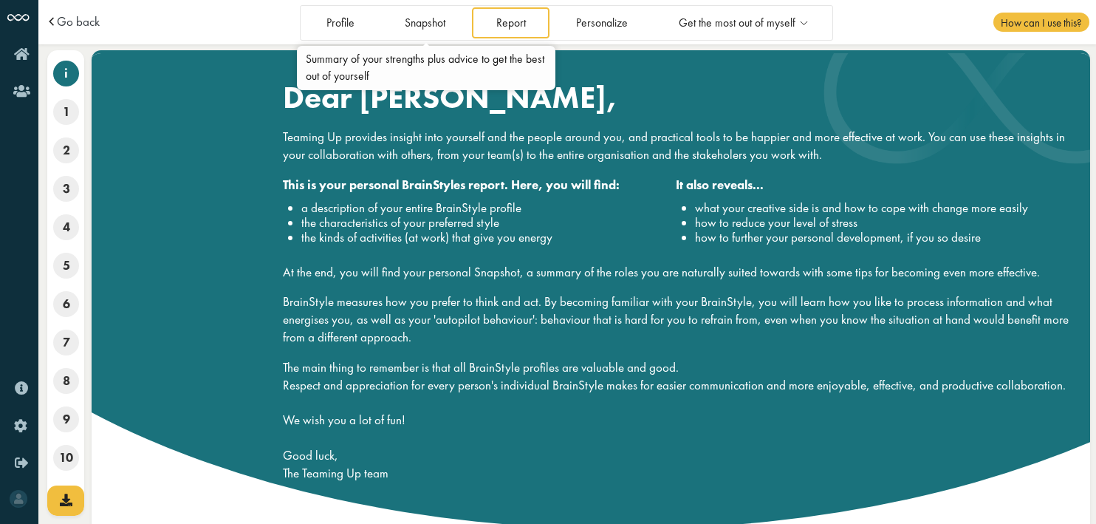
click at [448, 24] on link "Snapshot" at bounding box center [425, 22] width 89 height 30
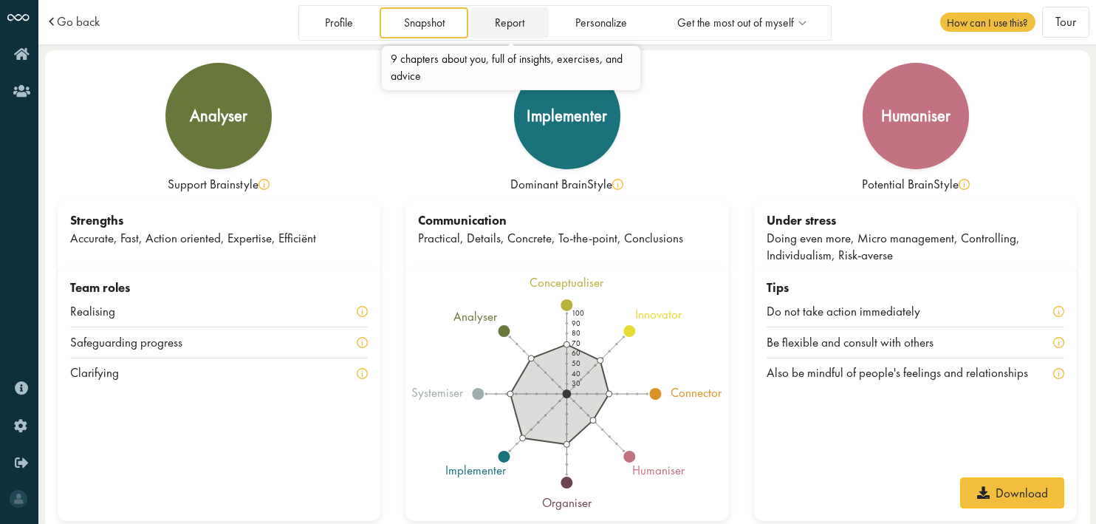
click at [505, 25] on link "Report" at bounding box center [510, 22] width 78 height 30
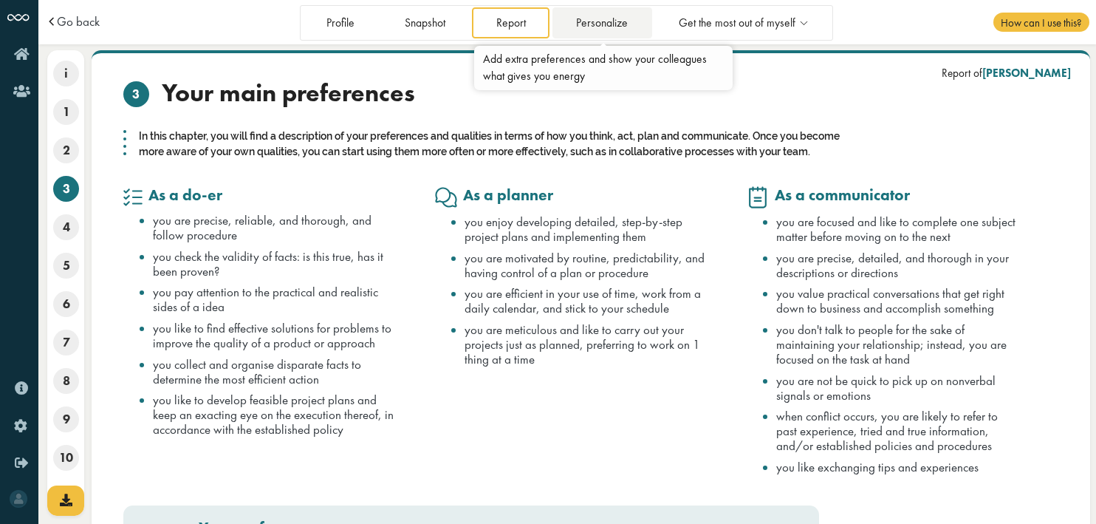
click at [616, 17] on link "Personalize" at bounding box center [603, 22] width 100 height 30
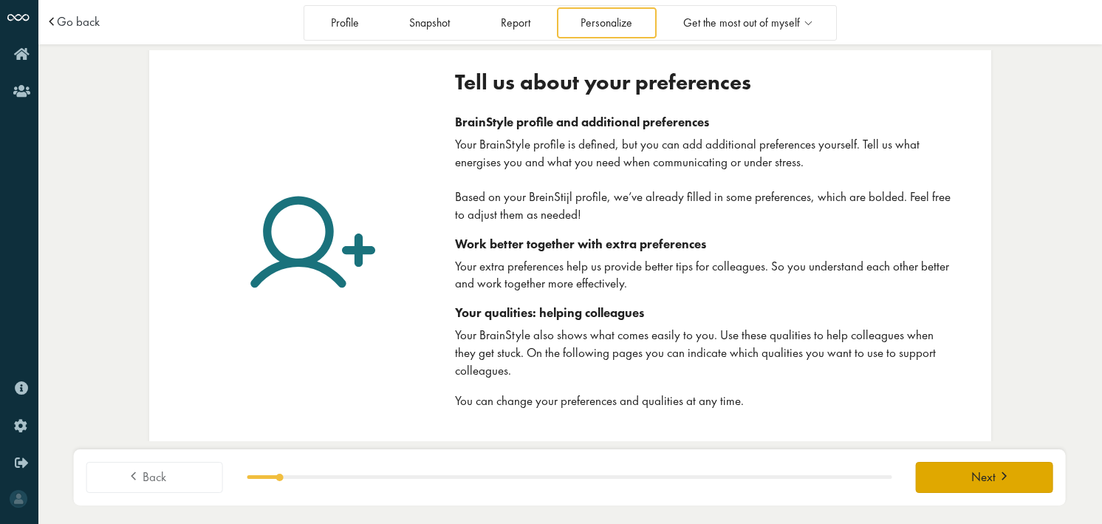
click at [980, 476] on span "Next" at bounding box center [983, 477] width 24 height 16
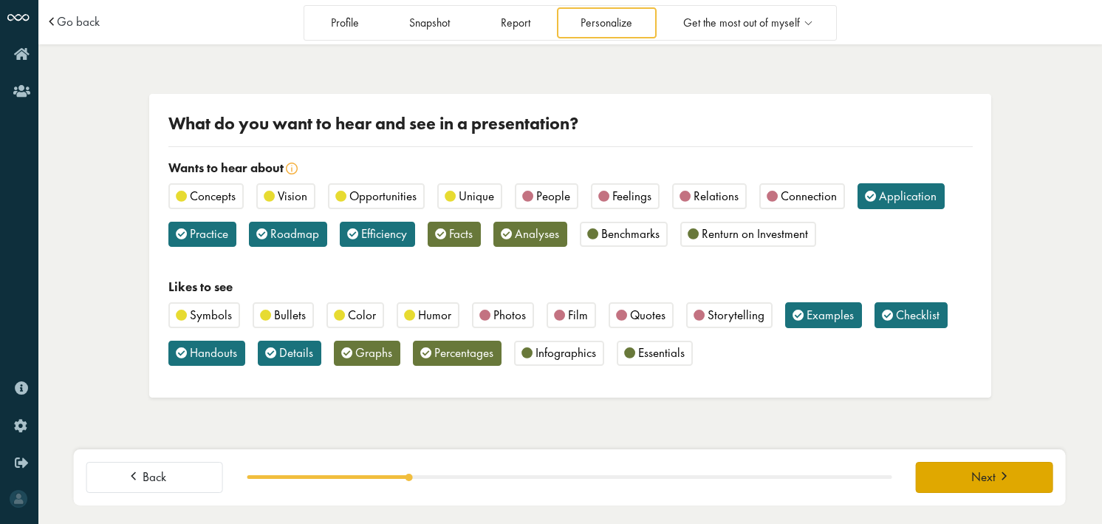
click at [971, 472] on span "Next" at bounding box center [983, 477] width 24 height 16
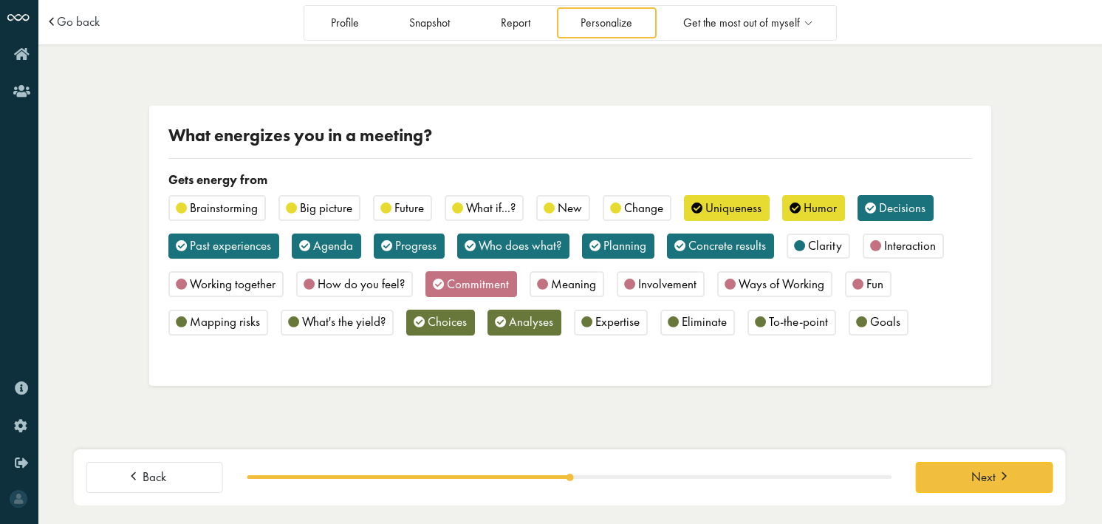
click at [607, 321] on span "Expertise" at bounding box center [617, 321] width 44 height 16
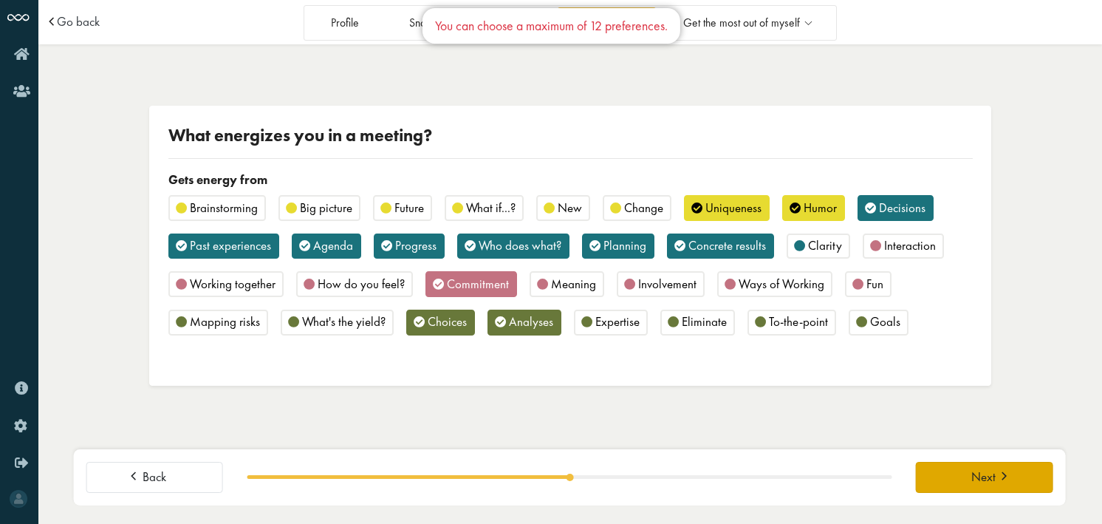
click at [1036, 485] on button "Next" at bounding box center [984, 477] width 137 height 31
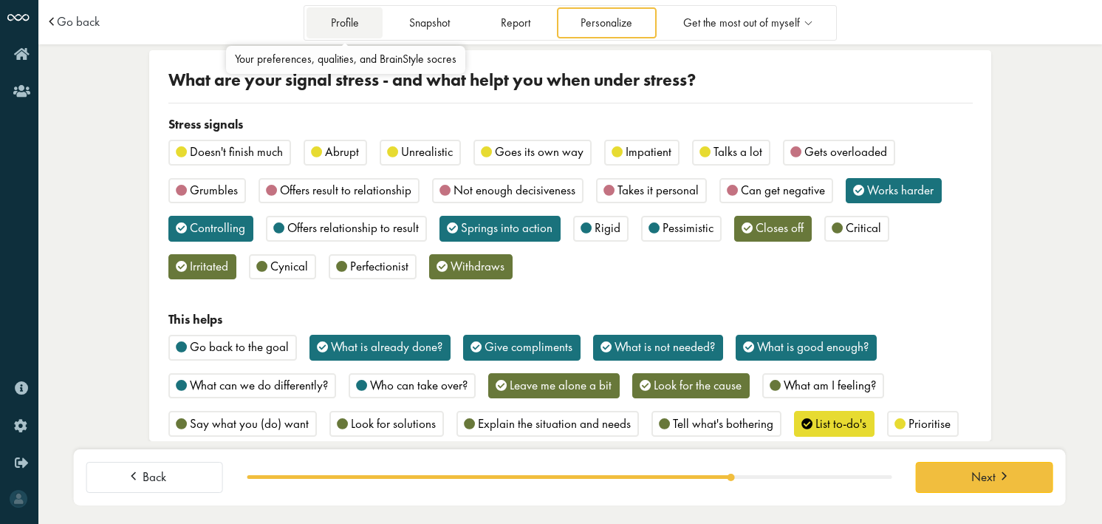
click at [330, 24] on link "Profile" at bounding box center [345, 22] width 76 height 30
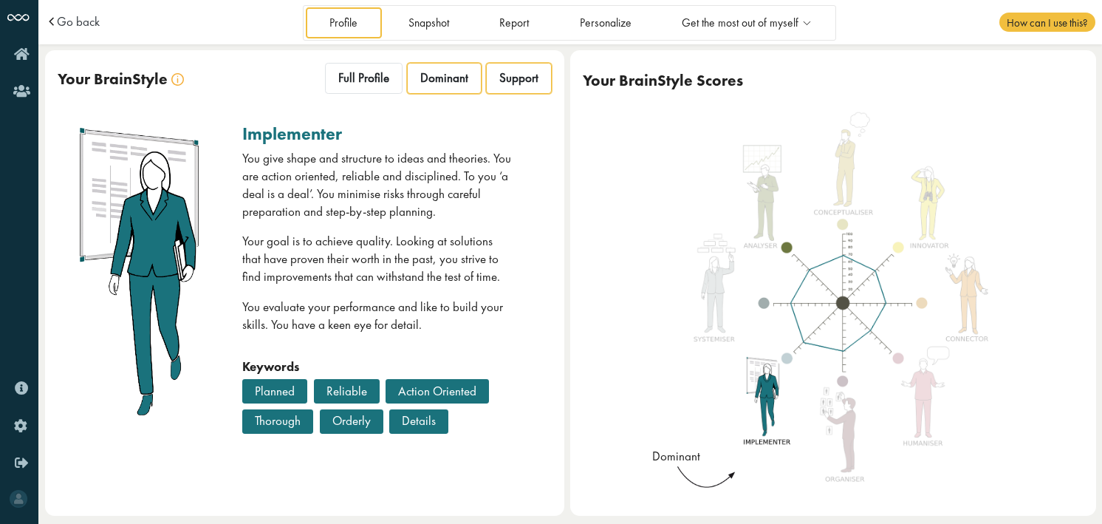
click at [515, 84] on span "Support" at bounding box center [518, 78] width 39 height 16
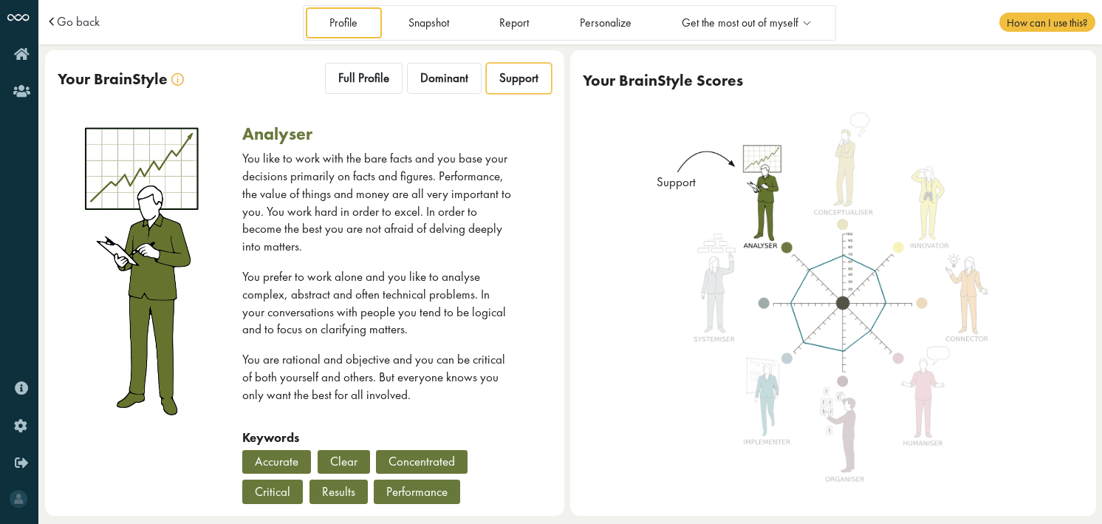
scroll to position [7, 0]
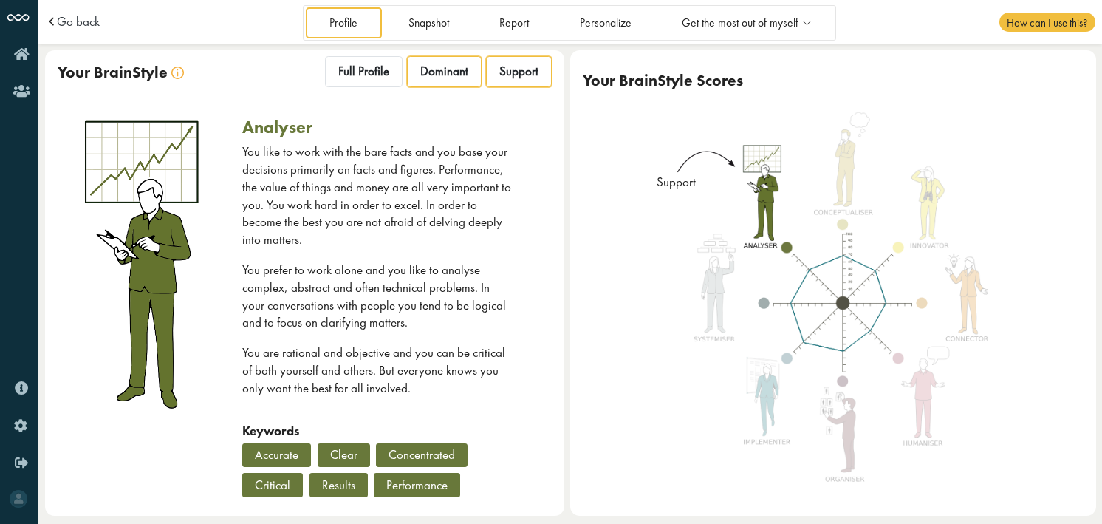
click at [426, 72] on span "Dominant" at bounding box center [444, 72] width 48 height 16
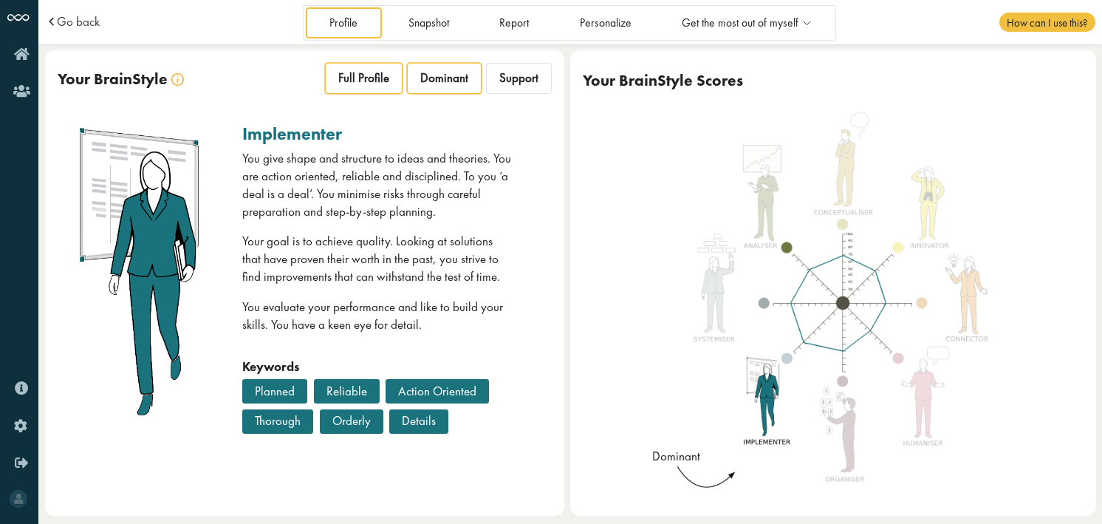
click at [374, 70] on span "Full Profile" at bounding box center [363, 78] width 51 height 16
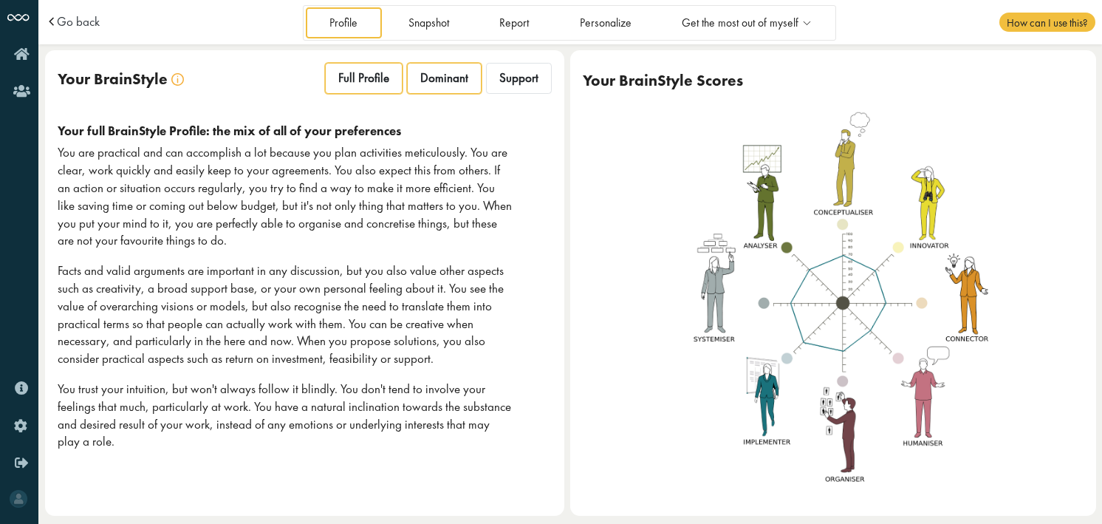
click at [415, 76] on div "Dominant" at bounding box center [444, 78] width 75 height 31
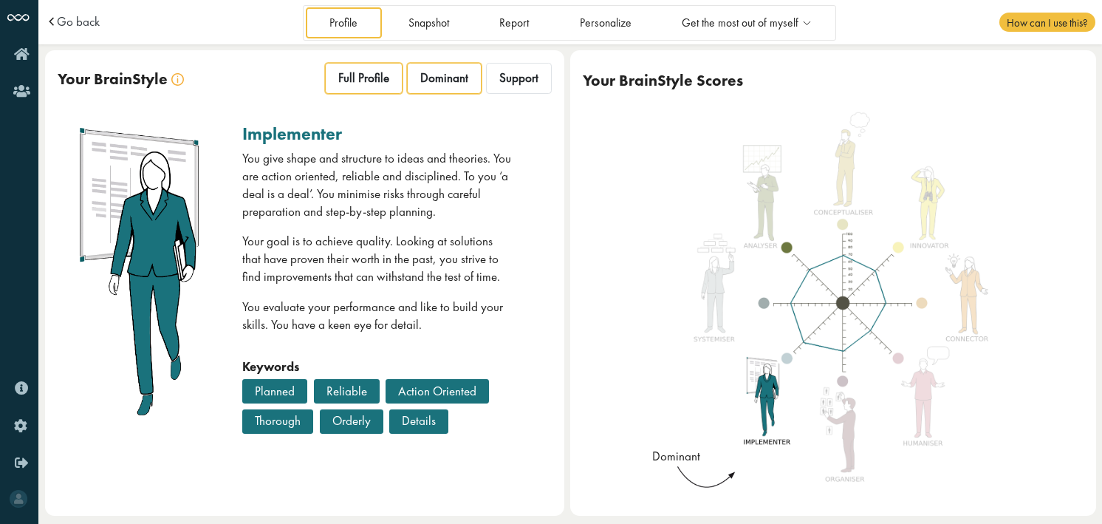
click at [378, 77] on span "Full Profile" at bounding box center [363, 78] width 51 height 16
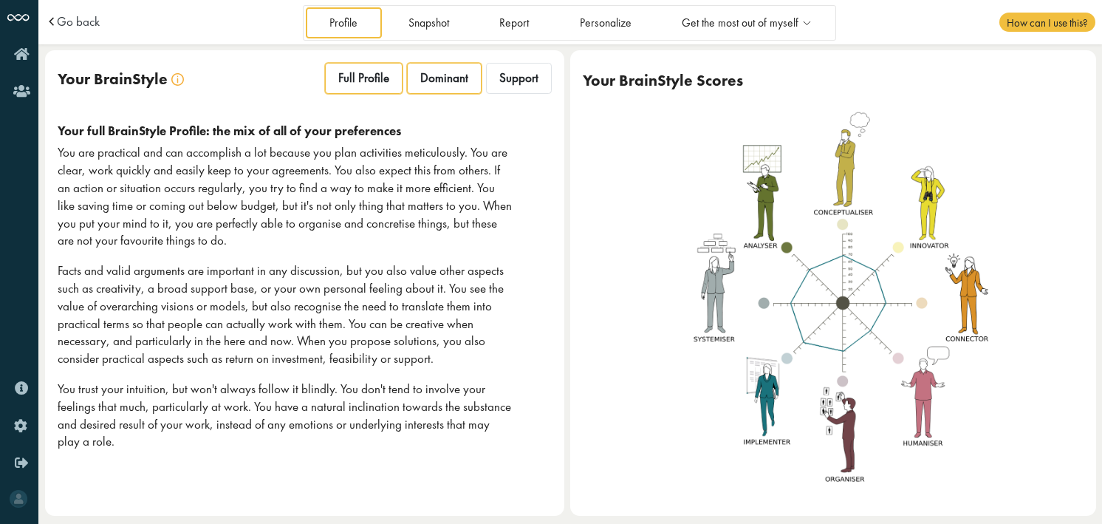
click at [451, 76] on span "Dominant" at bounding box center [444, 78] width 48 height 16
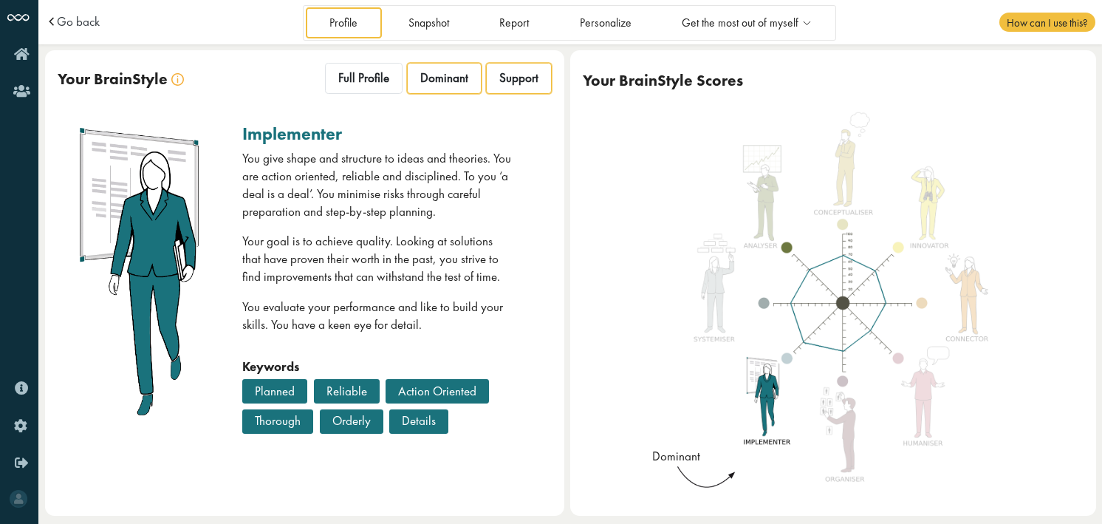
click at [506, 81] on span "Support" at bounding box center [518, 78] width 39 height 16
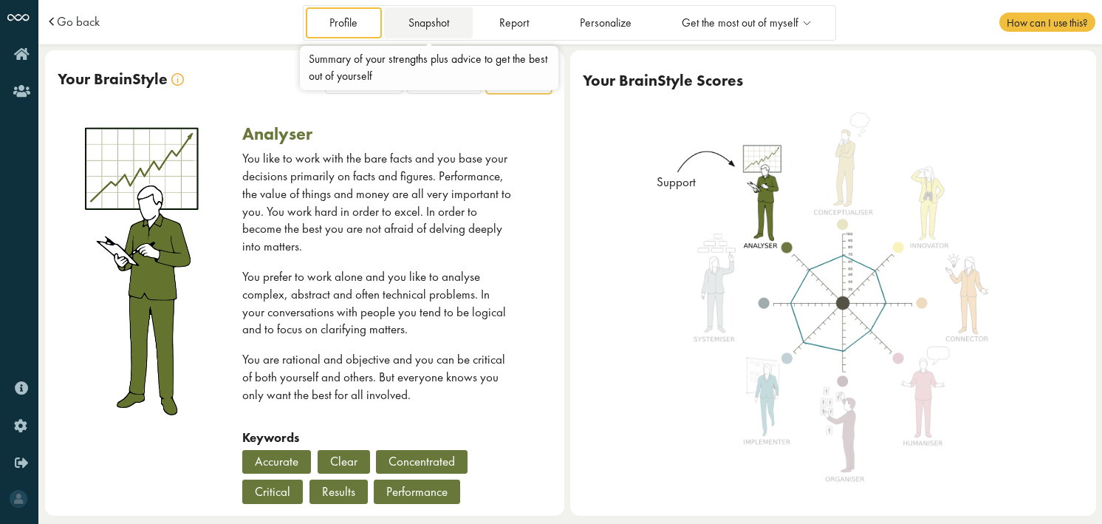
click at [428, 33] on link "Snapshot" at bounding box center [428, 22] width 89 height 30
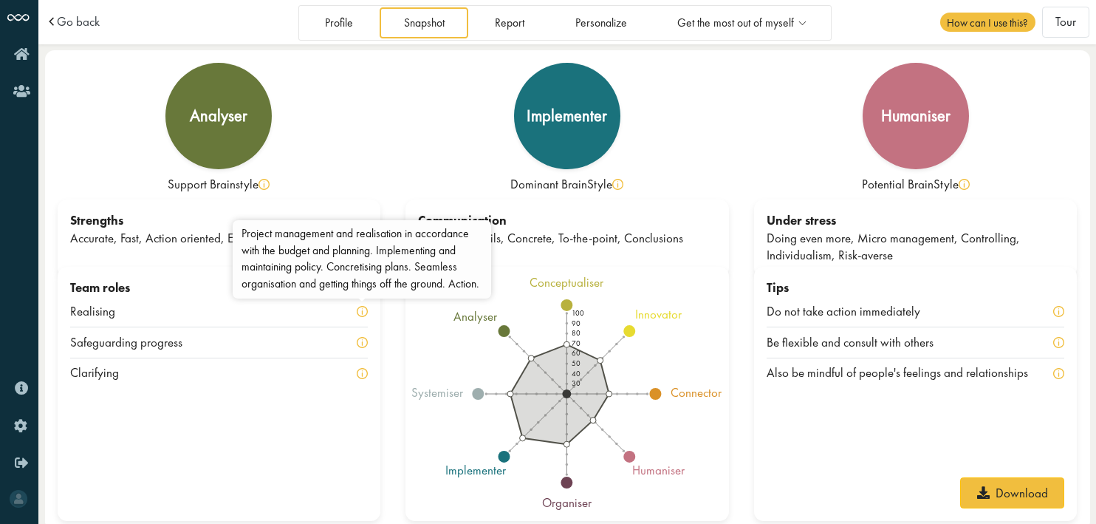
click at [361, 315] on img at bounding box center [362, 311] width 11 height 11
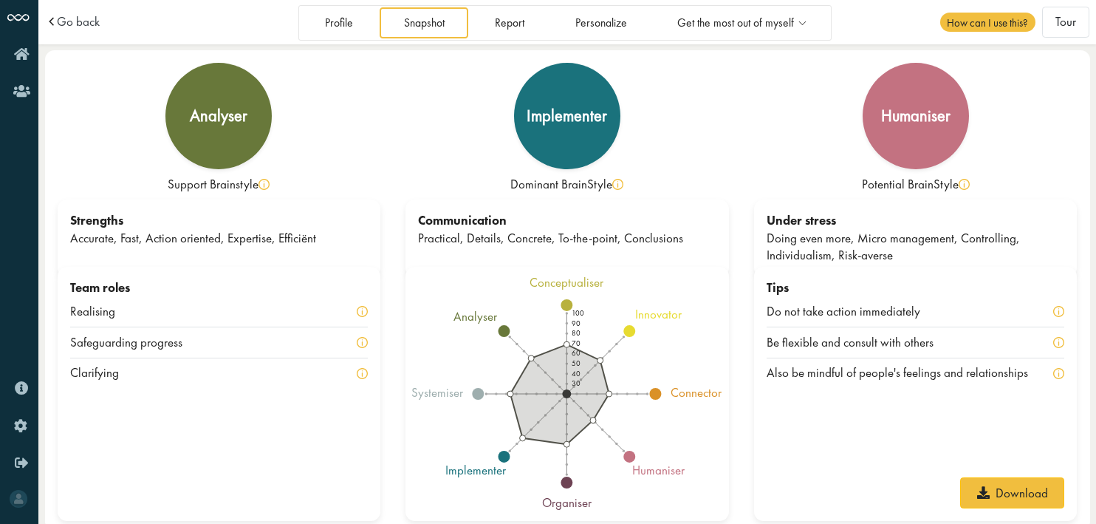
click at [363, 313] on img at bounding box center [362, 311] width 11 height 11
click at [340, 27] on link "Profile" at bounding box center [339, 22] width 76 height 30
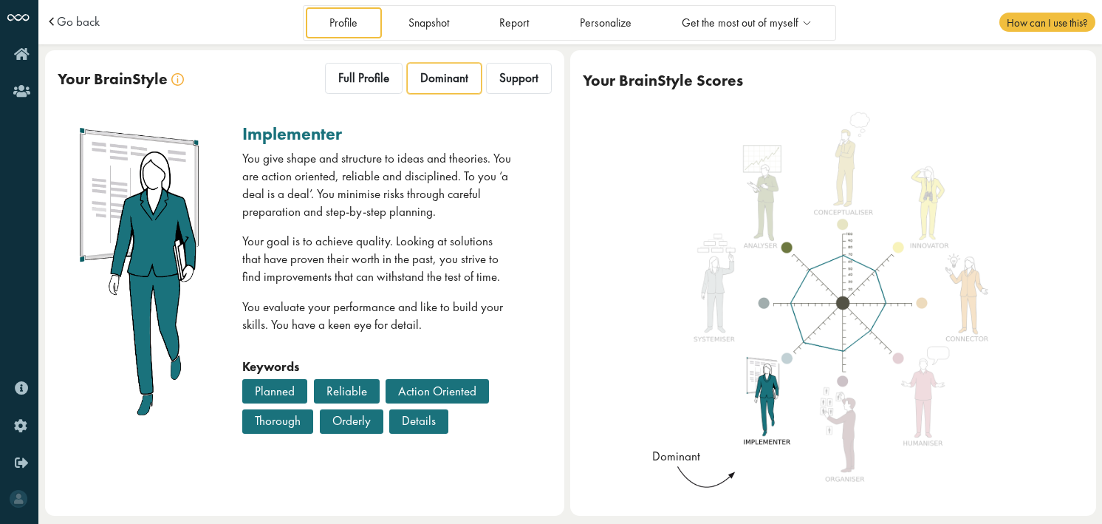
click at [268, 394] on div "Planned" at bounding box center [274, 391] width 65 height 24
click at [520, 77] on span "Support" at bounding box center [518, 78] width 39 height 16
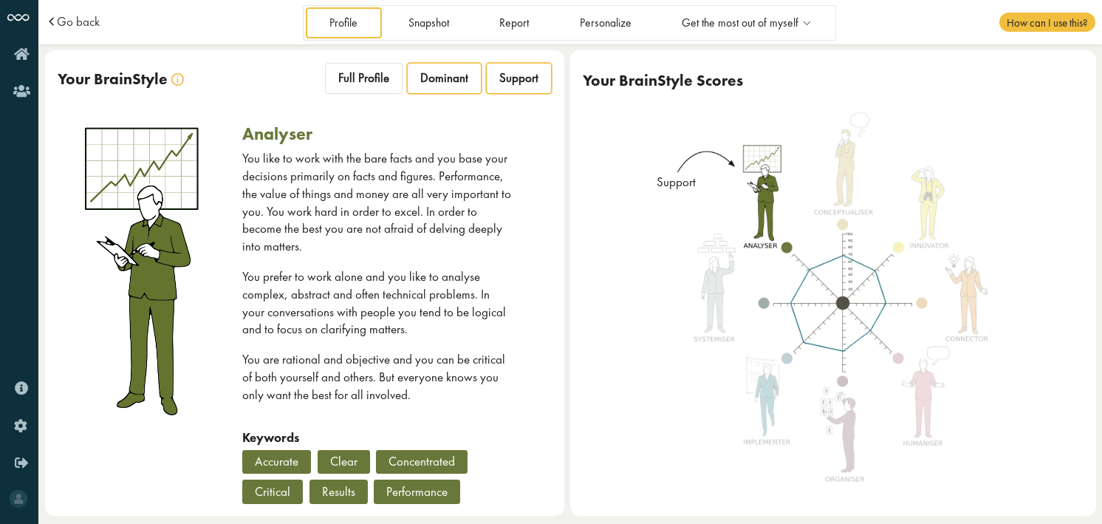
click at [437, 79] on span "Dominant" at bounding box center [444, 78] width 48 height 16
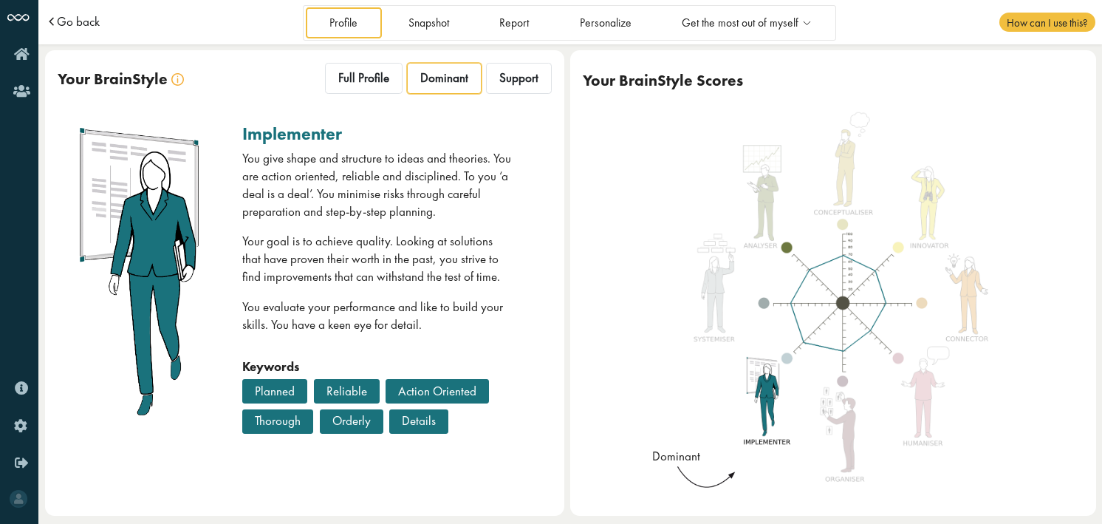
click at [75, 22] on span "Go back" at bounding box center [78, 22] width 43 height 13
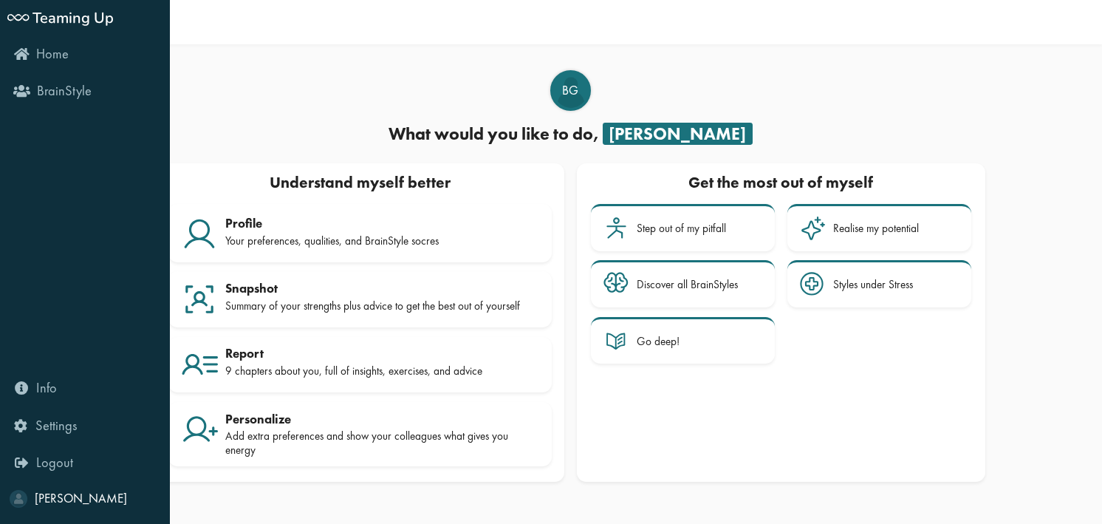
click at [25, 16] on span "Teaming Up" at bounding box center [18, 18] width 22 height 22
click at [24, 57] on icon "Home" at bounding box center [41, 54] width 55 height 14
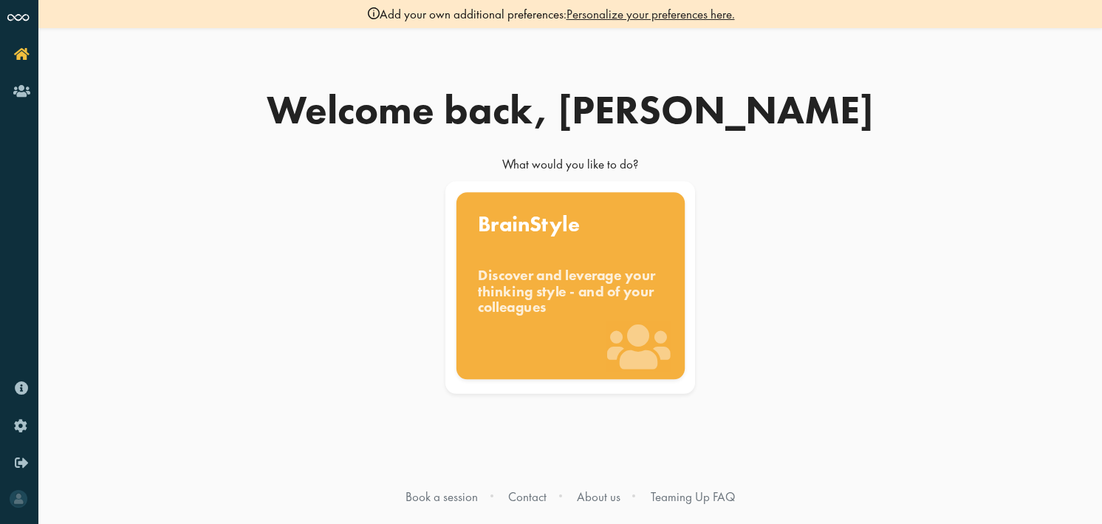
click at [598, 260] on div "BrainStyle Discover and leverage your thinking style - and of your colleagues" at bounding box center [570, 285] width 228 height 187
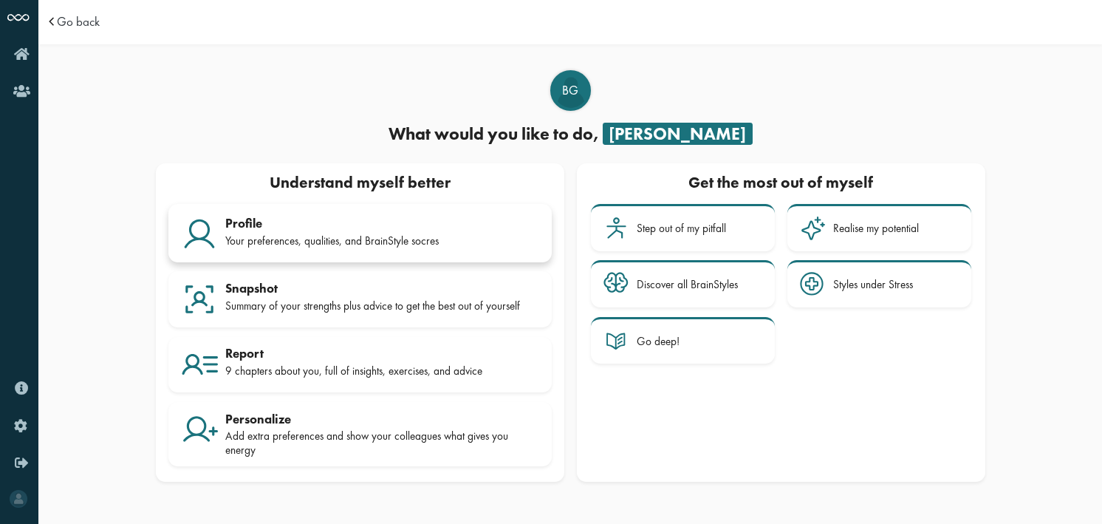
click at [349, 222] on div "Profile" at bounding box center [382, 223] width 314 height 15
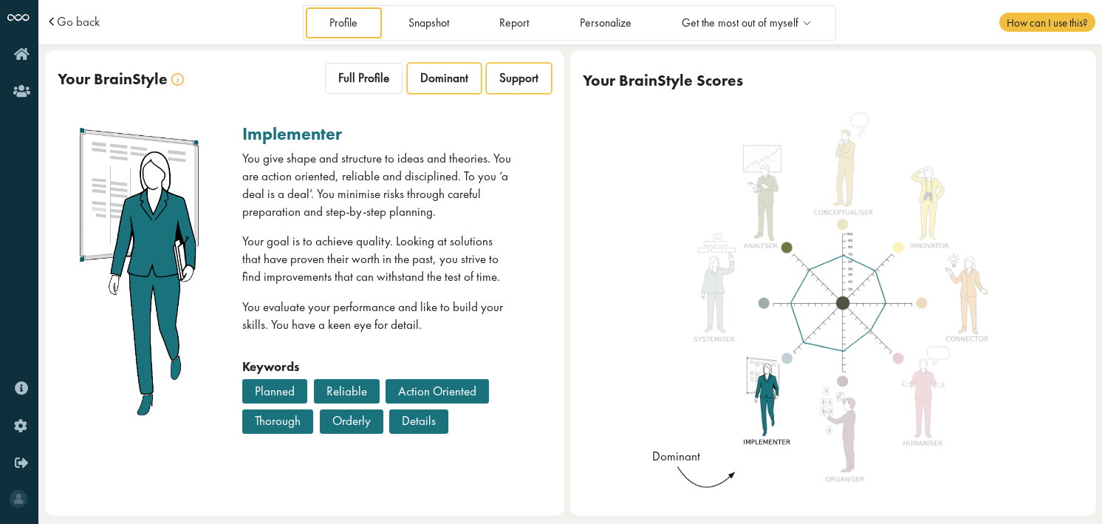
click at [502, 82] on span "Support" at bounding box center [518, 78] width 39 height 16
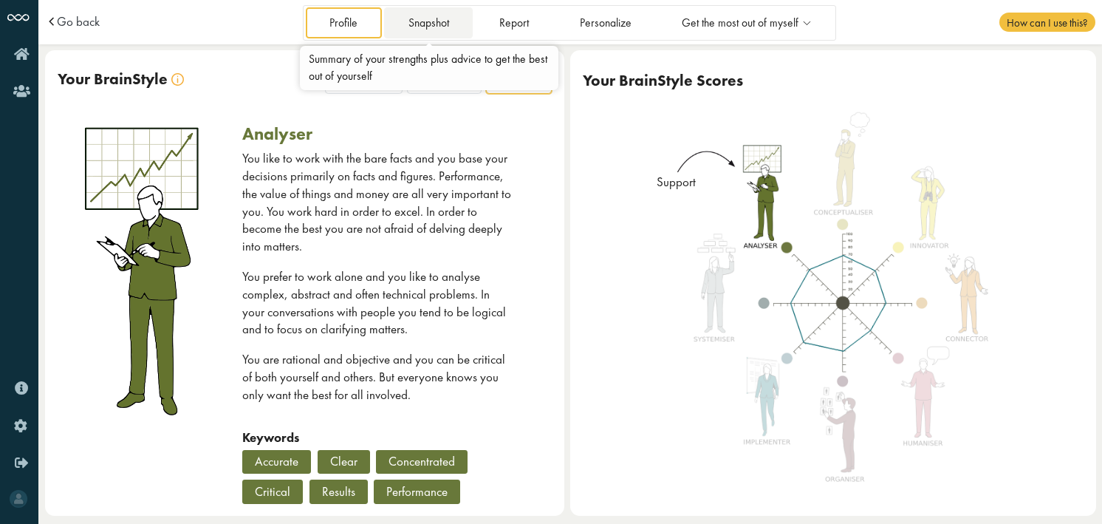
click at [437, 29] on link "Snapshot" at bounding box center [428, 22] width 89 height 30
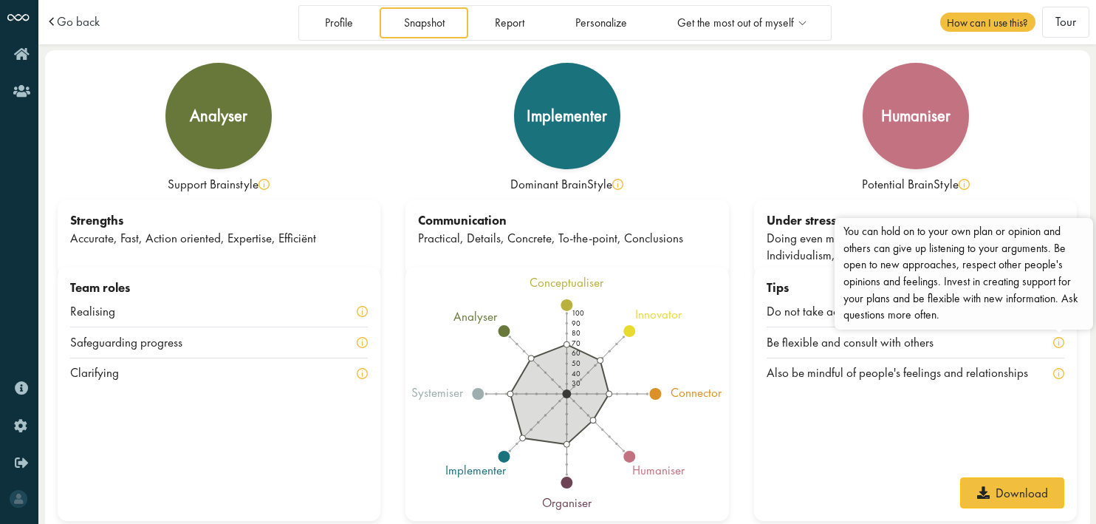
click at [1062, 343] on img at bounding box center [1058, 342] width 11 height 11
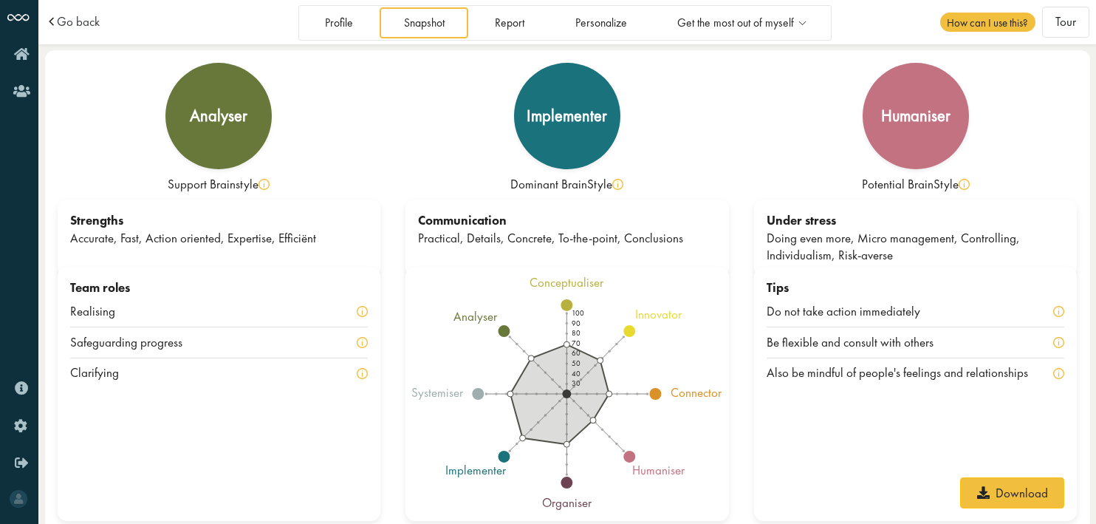
click at [1062, 343] on img at bounding box center [1058, 342] width 11 height 11
click at [1059, 343] on img at bounding box center [1058, 342] width 11 height 11
click at [1054, 343] on img at bounding box center [1058, 342] width 11 height 11
click at [327, 20] on link "Profile" at bounding box center [339, 22] width 76 height 30
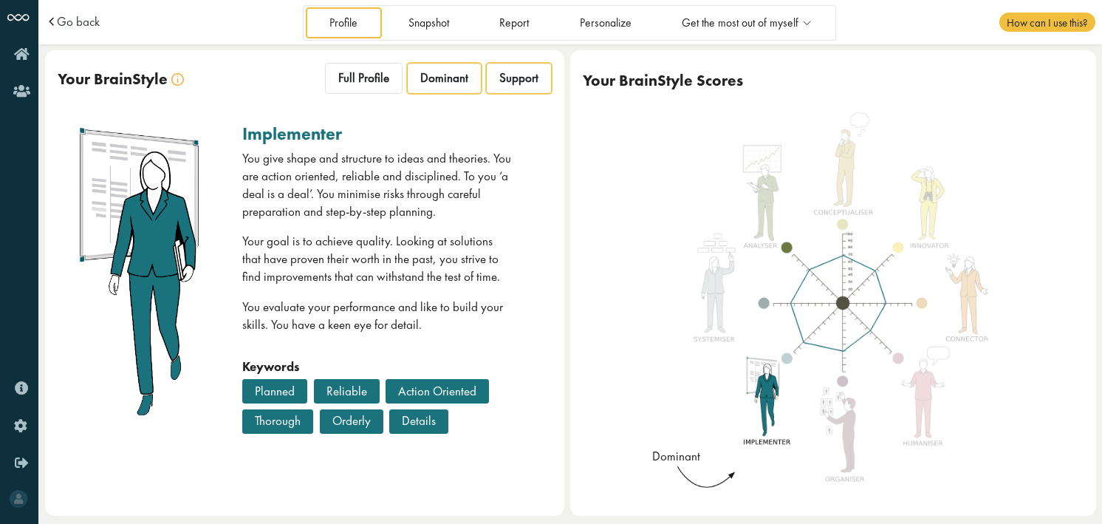
click at [527, 73] on span "Support" at bounding box center [518, 78] width 39 height 16
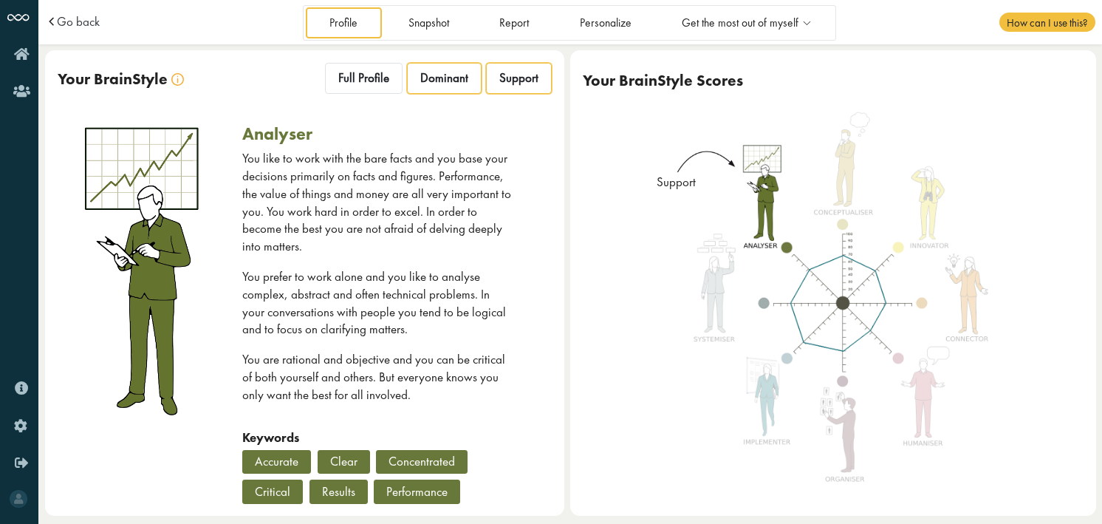
click at [443, 81] on span "Dominant" at bounding box center [444, 78] width 48 height 16
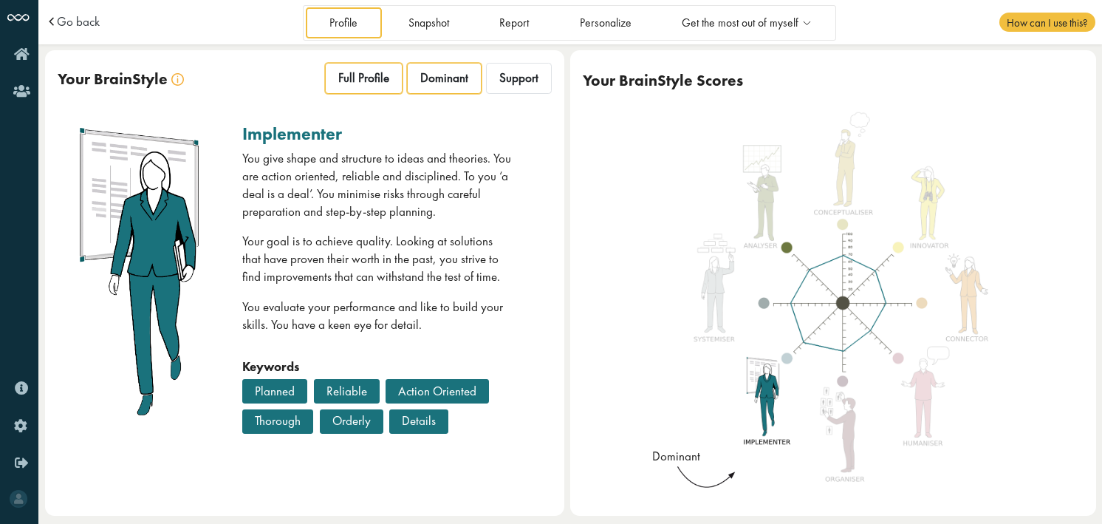
click at [379, 78] on span "Full Profile" at bounding box center [363, 78] width 51 height 16
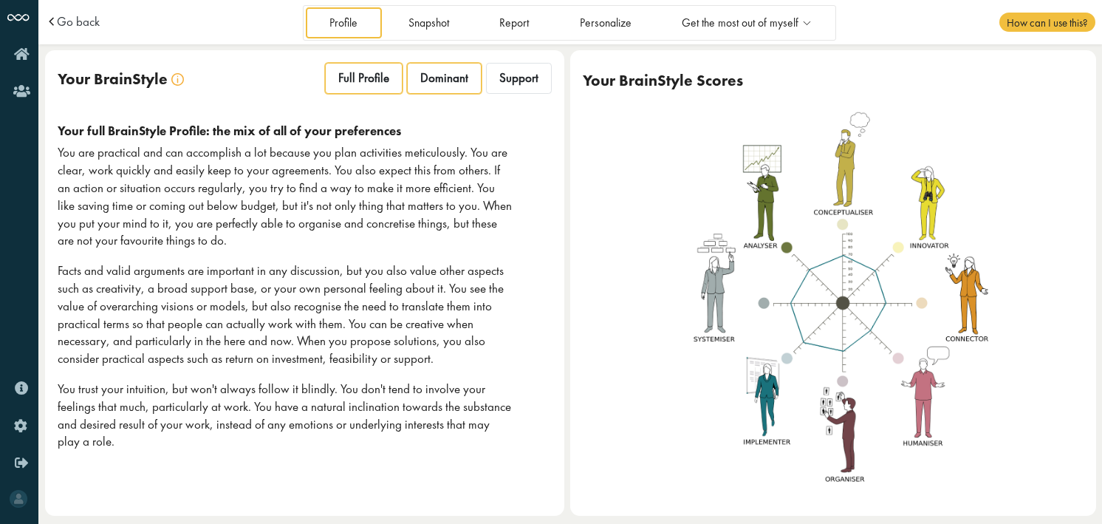
click at [443, 84] on span "Dominant" at bounding box center [444, 78] width 48 height 16
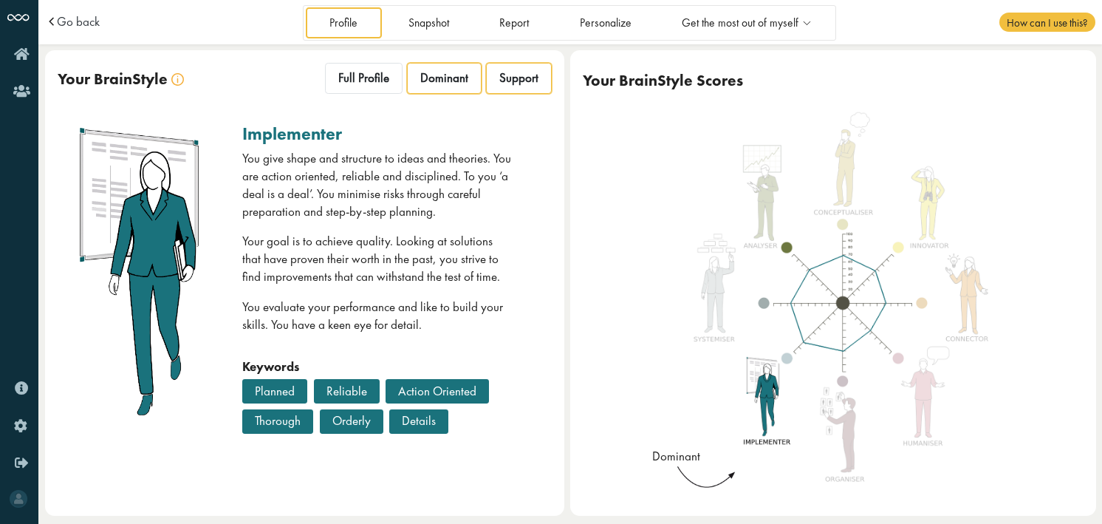
click at [519, 86] on span "Support" at bounding box center [518, 78] width 39 height 16
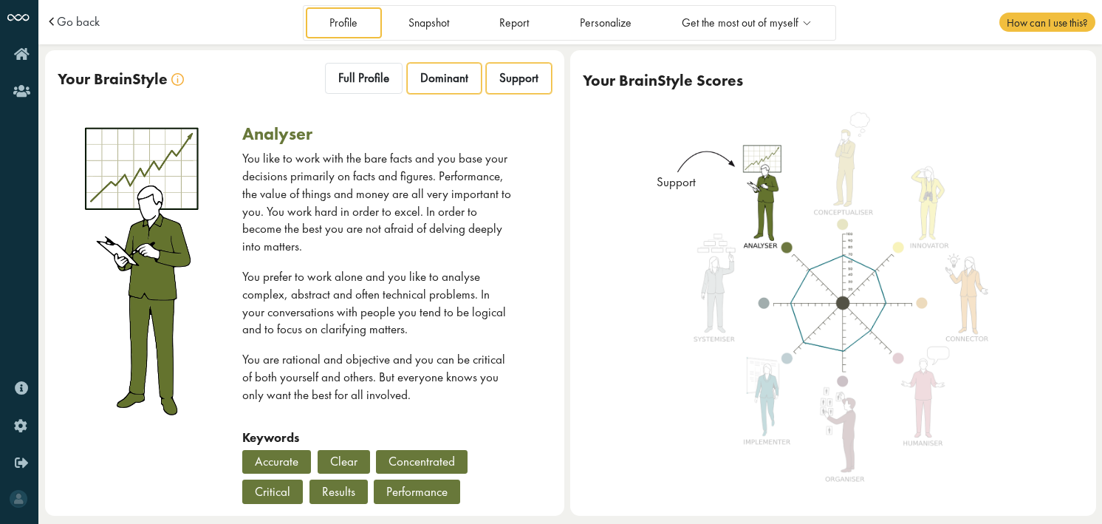
click at [440, 80] on span "Dominant" at bounding box center [444, 78] width 48 height 16
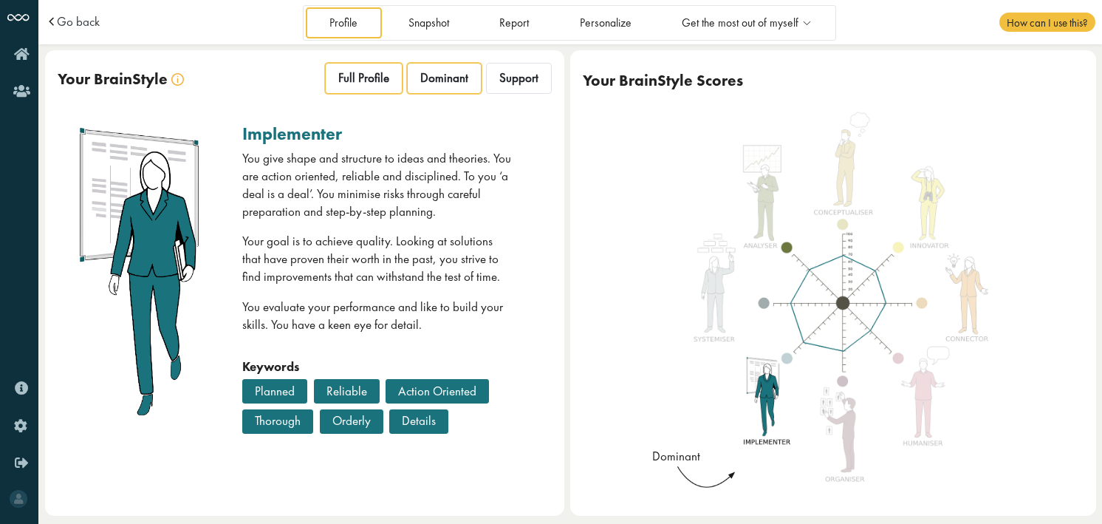
click at [370, 76] on span "Full Profile" at bounding box center [363, 78] width 51 height 16
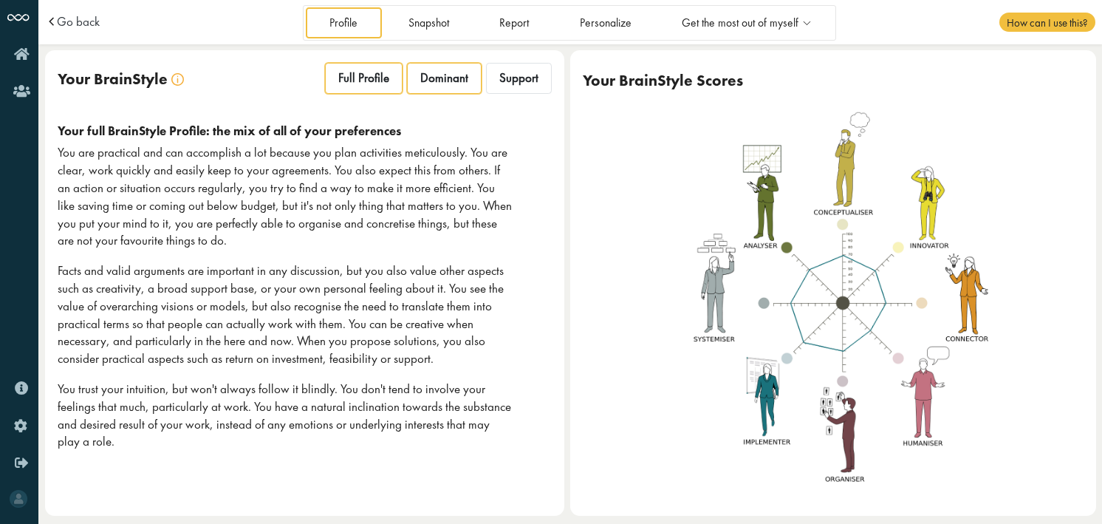
click at [444, 86] on div "Dominant" at bounding box center [444, 78] width 75 height 31
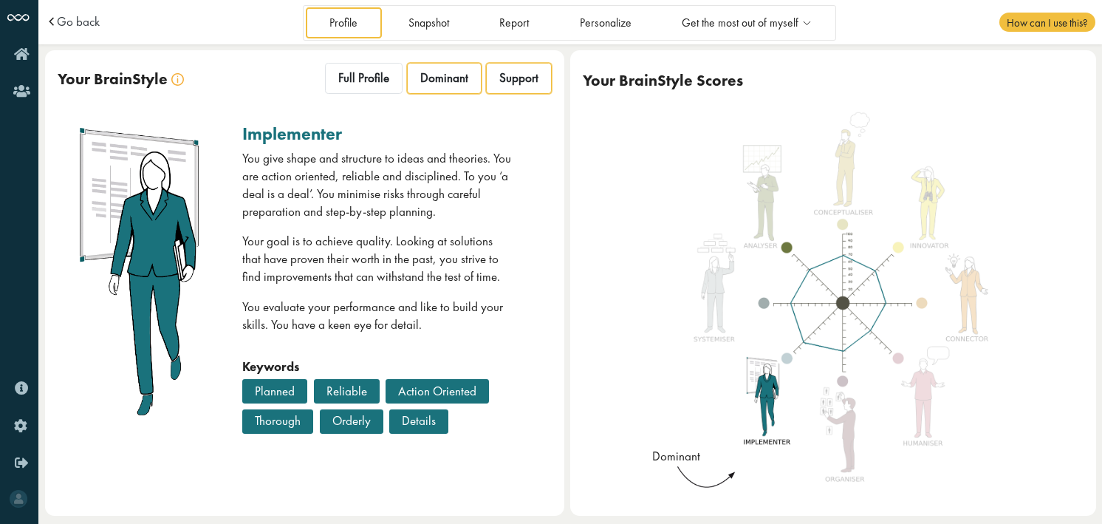
click at [516, 88] on div "Support" at bounding box center [519, 78] width 66 height 31
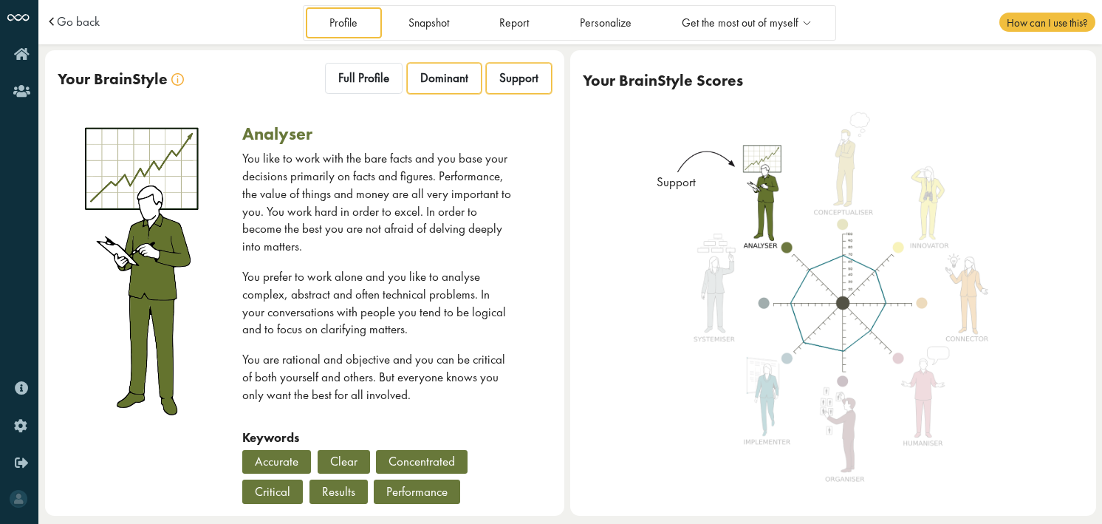
click at [467, 86] on div "Dominant" at bounding box center [444, 78] width 75 height 31
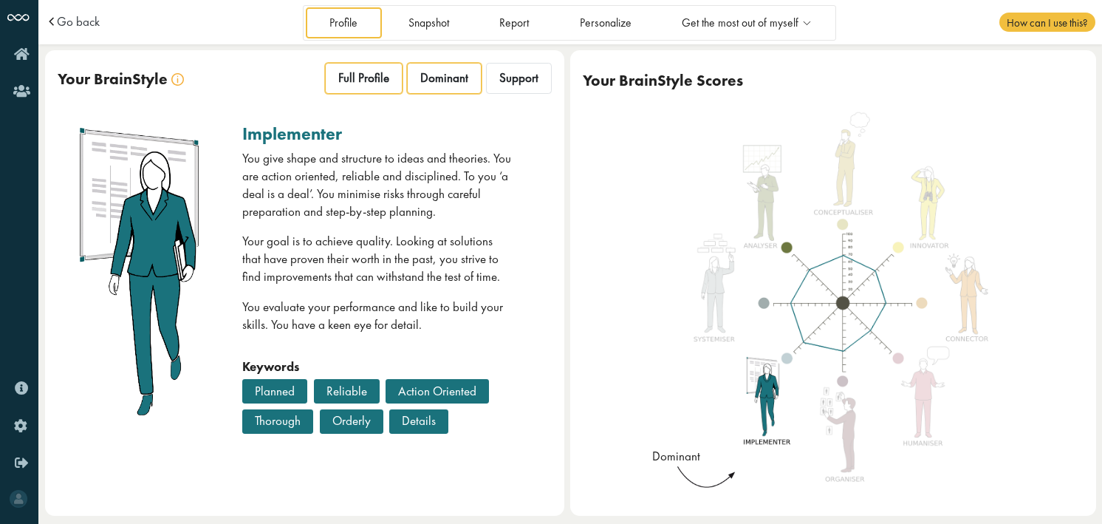
click at [375, 81] on span "Full Profile" at bounding box center [363, 78] width 51 height 16
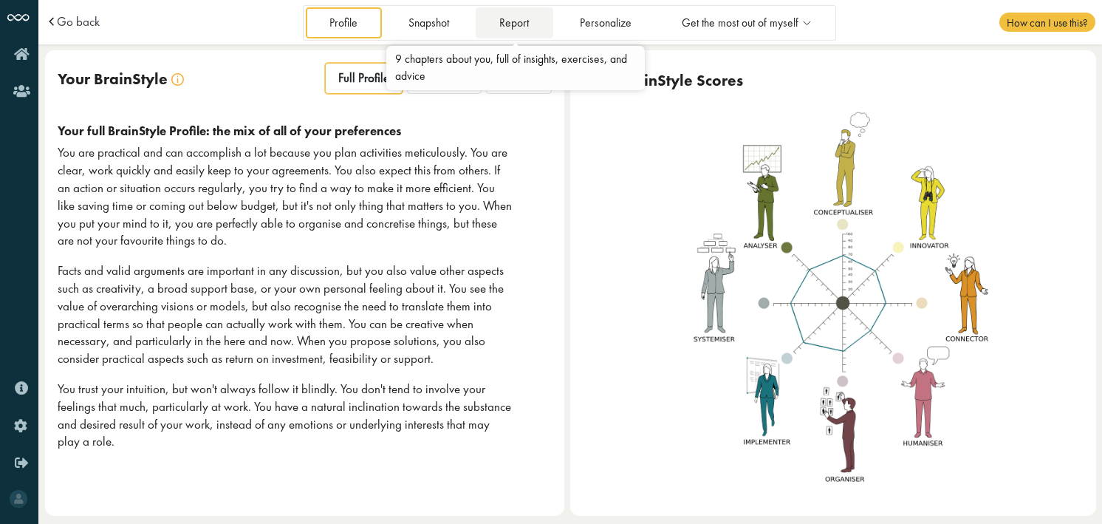
click at [530, 28] on link "Report" at bounding box center [515, 22] width 78 height 30
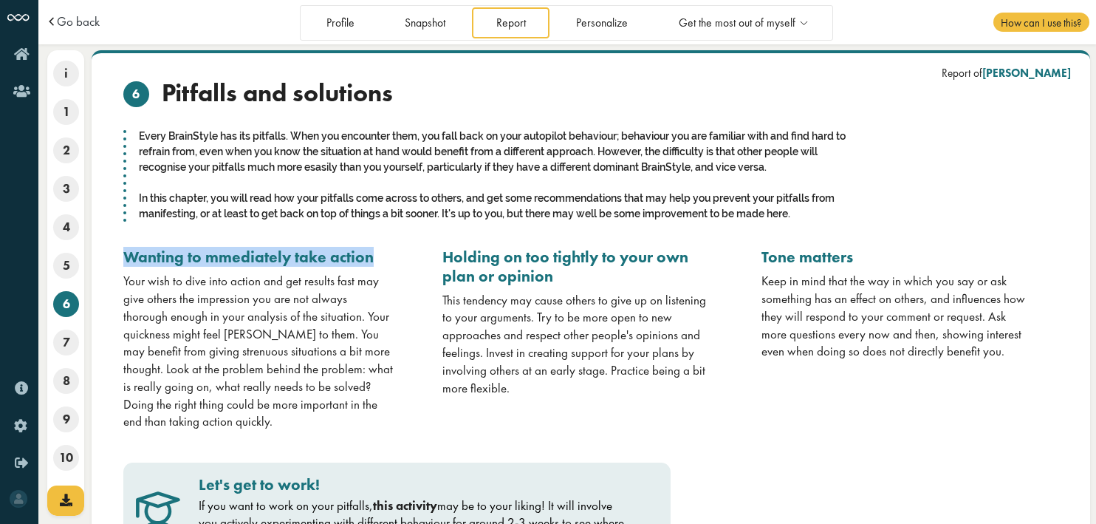
drag, startPoint x: 120, startPoint y: 258, endPoint x: 392, endPoint y: 263, distance: 272.7
click at [392, 263] on div "Wanting to mmediately take action Your wish to dive into action and get results…" at bounding box center [271, 338] width 319 height 183
copy h3 "Wanting to mmediately take action"
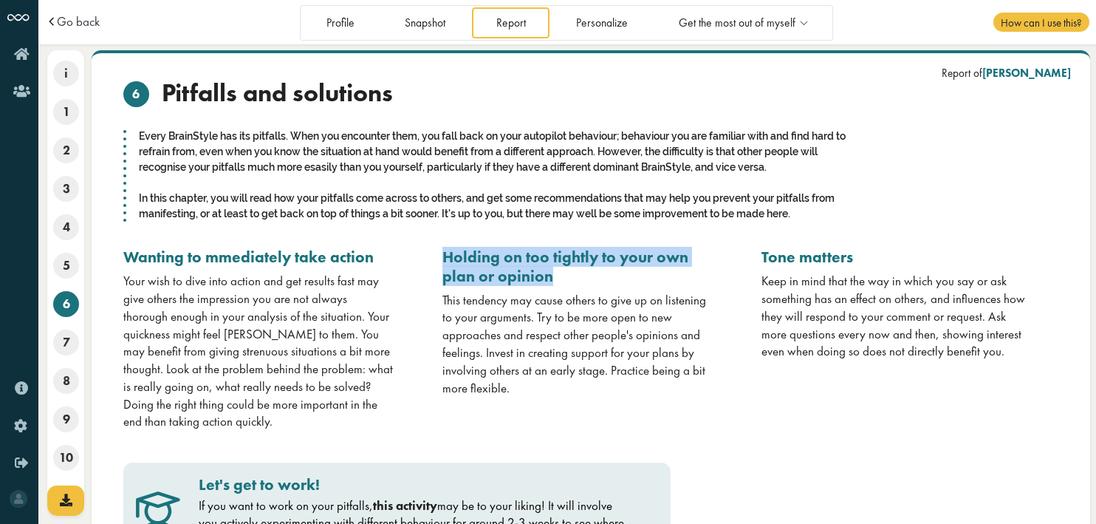
drag, startPoint x: 530, startPoint y: 274, endPoint x: 448, endPoint y: 261, distance: 83.1
click at [448, 261] on h3 "Holding on too tightly to your own plan or opinion" at bounding box center [578, 266] width 270 height 38
drag, startPoint x: 445, startPoint y: 257, endPoint x: 548, endPoint y: 272, distance: 103.7
click at [548, 272] on h3 "Holding on too tightly to your own plan or opinion" at bounding box center [578, 266] width 270 height 38
copy h3 "Holding on too tightly to your own plan or opinion"
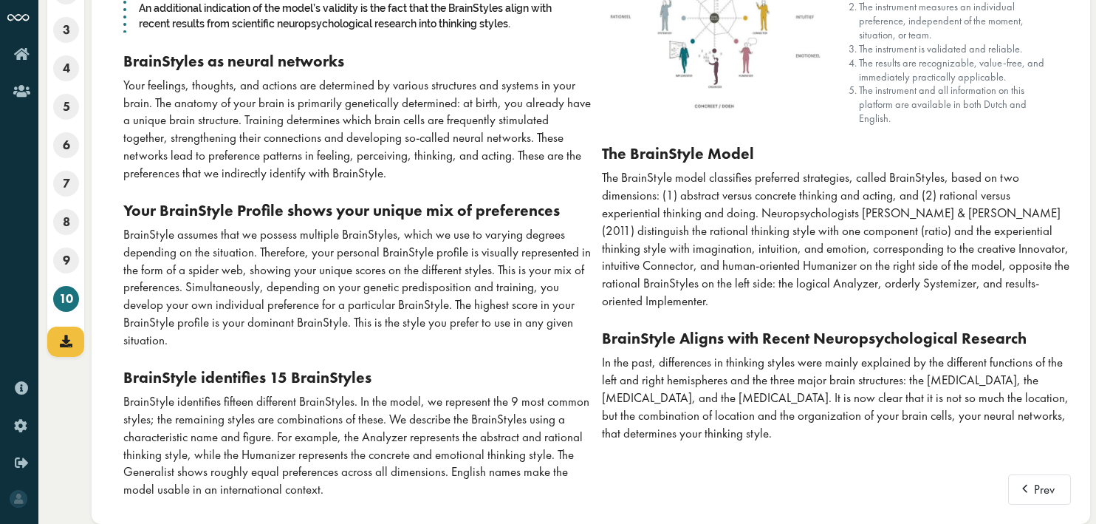
scroll to position [159, 0]
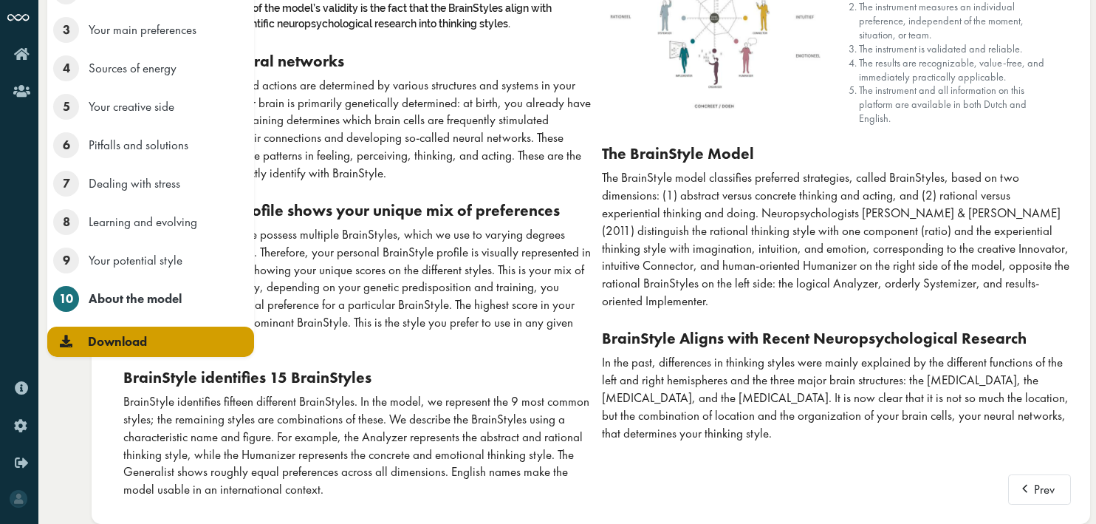
click at [65, 346] on icon at bounding box center [66, 341] width 13 height 13
click at [132, 344] on span "Download" at bounding box center [117, 341] width 59 height 16
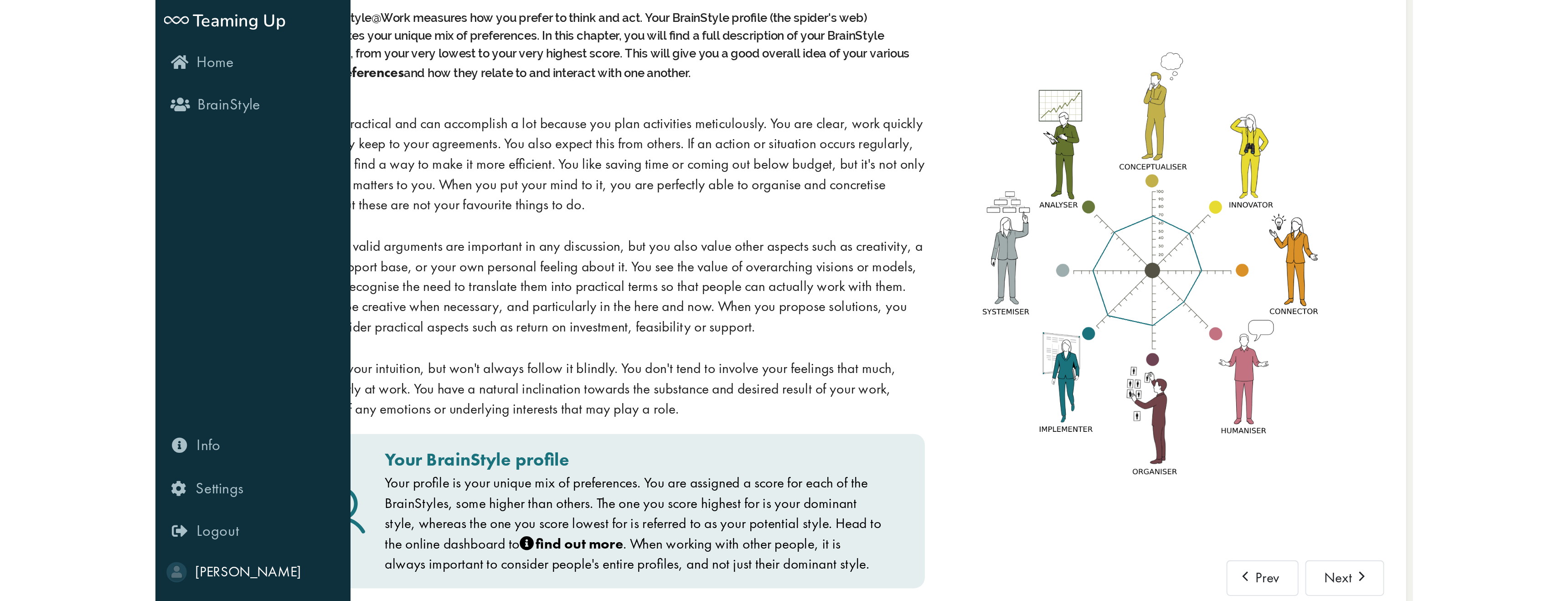
scroll to position [0, 0]
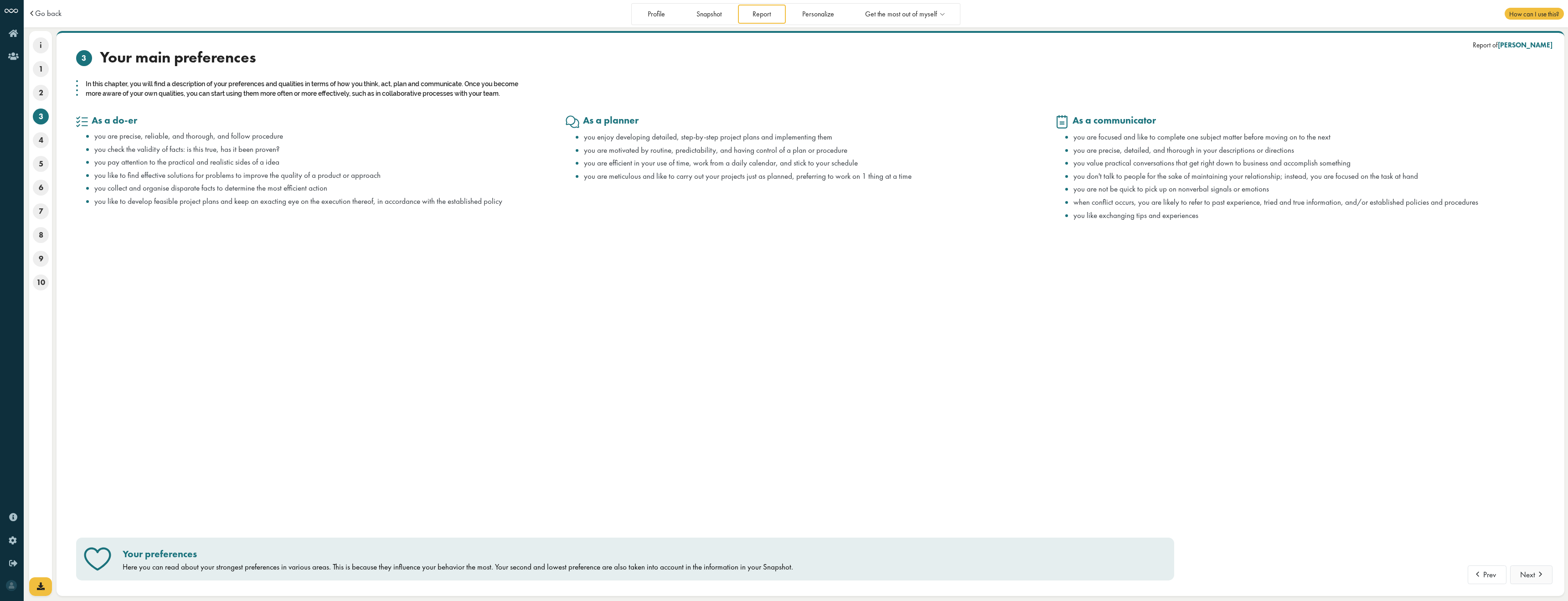
click at [676, 323] on button "Next" at bounding box center [1532, 574] width 43 height 19
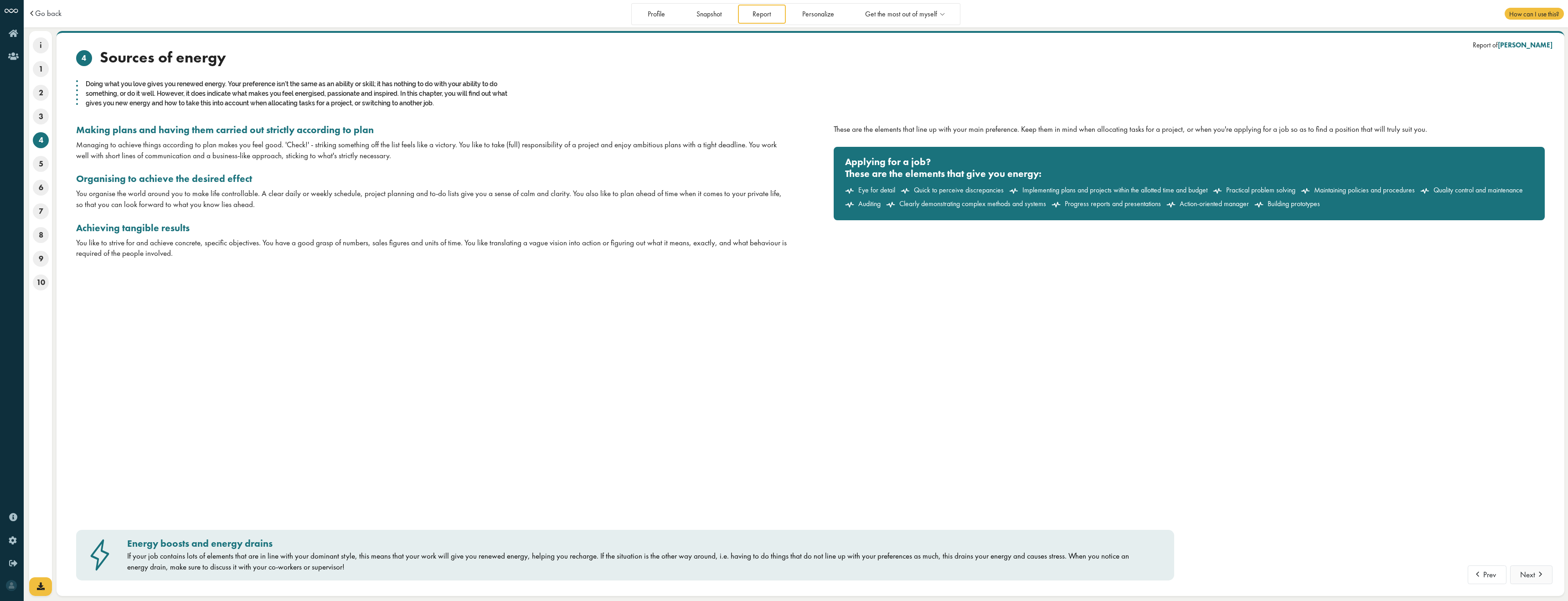
click at [676, 323] on span at bounding box center [1541, 571] width 11 height 8
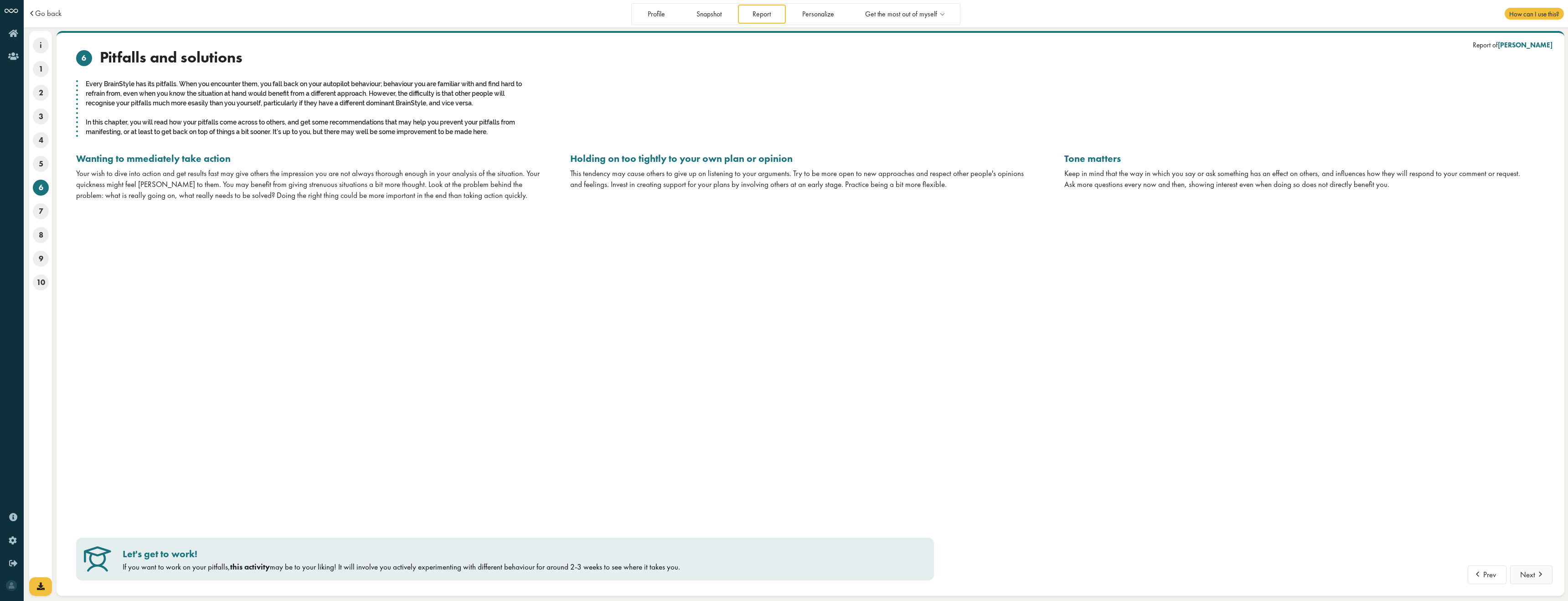
click at [676, 323] on button "Next" at bounding box center [1532, 574] width 43 height 19
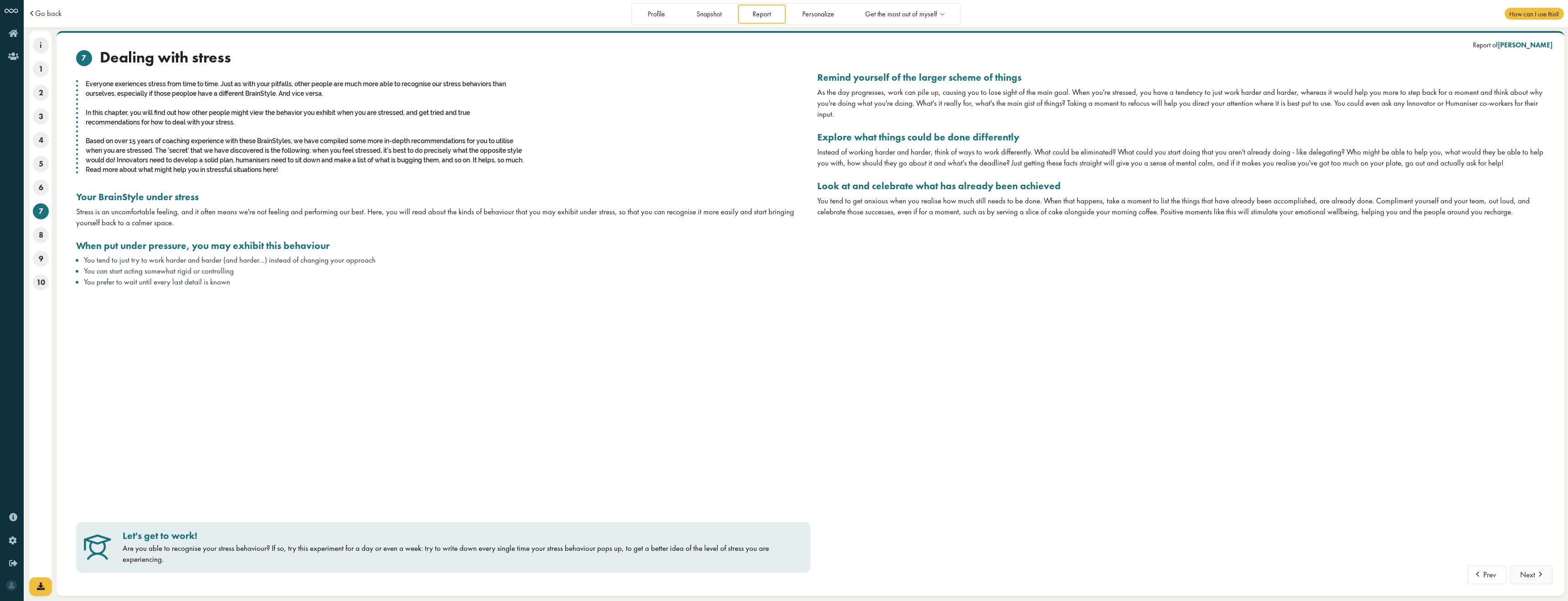
click at [676, 323] on span at bounding box center [1541, 571] width 11 height 8
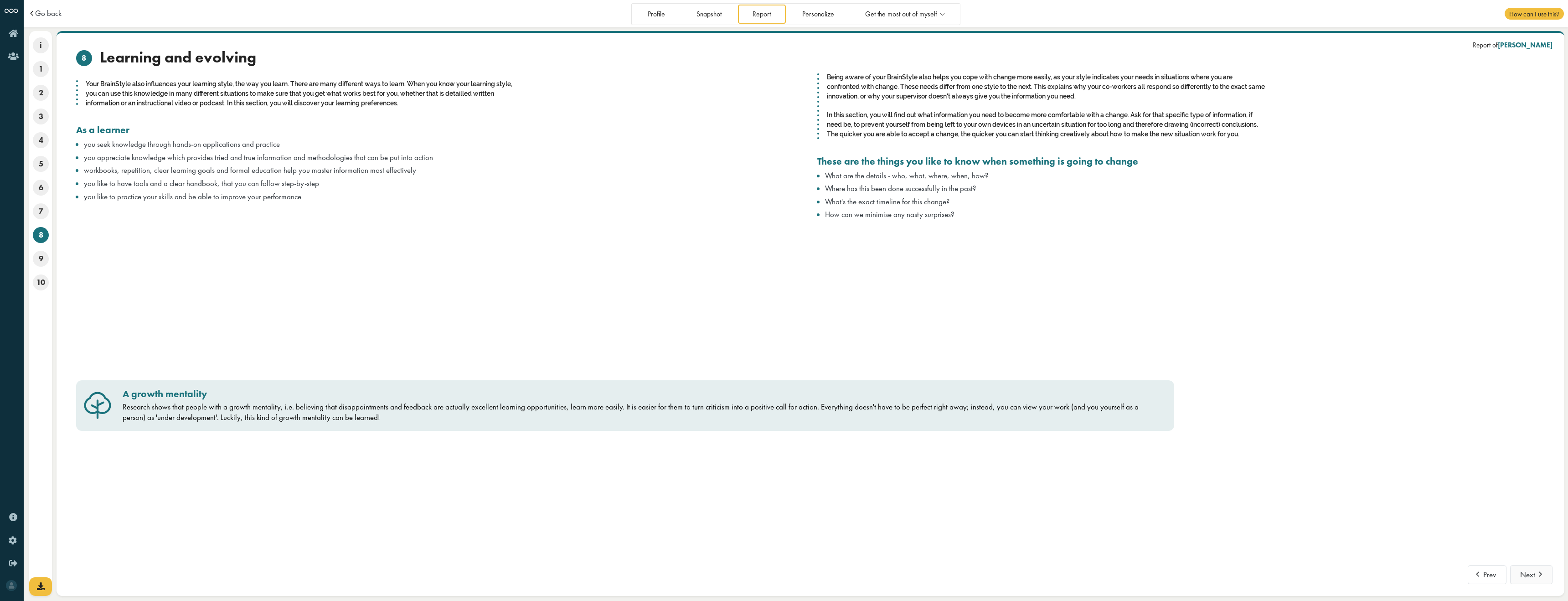
click at [676, 323] on span at bounding box center [1541, 571] width 11 height 8
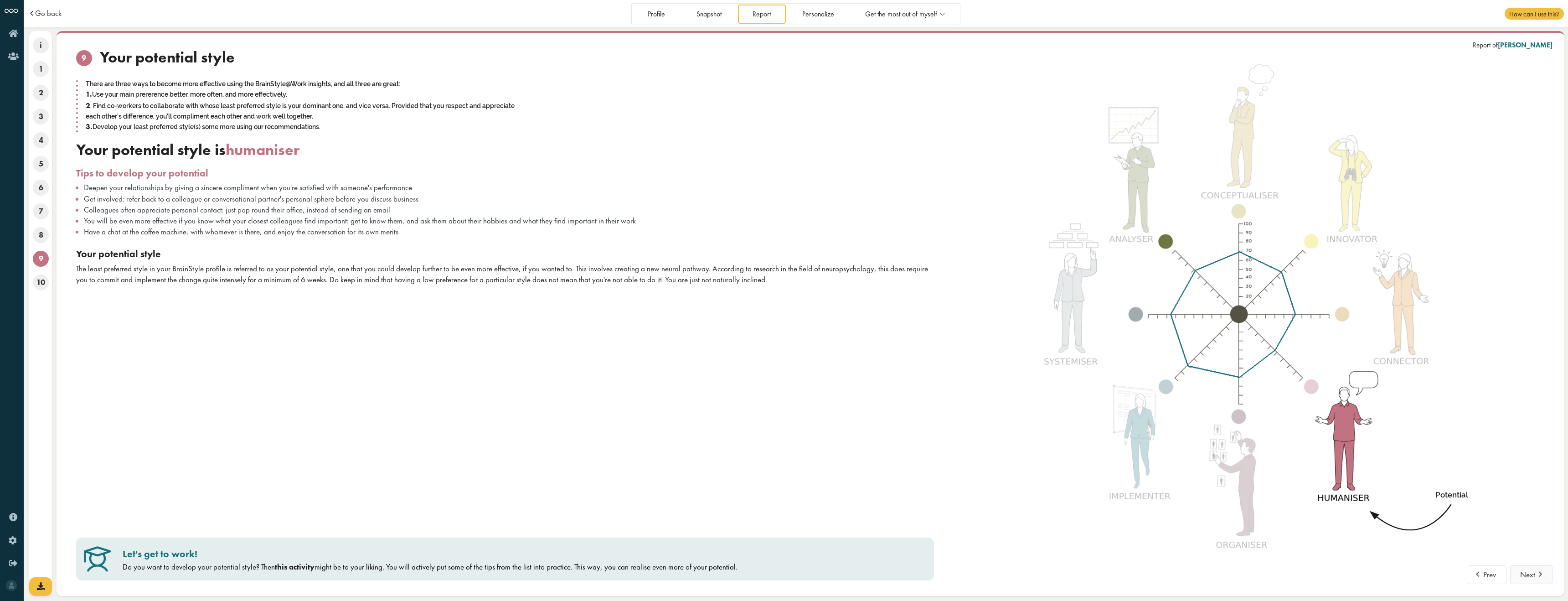
click at [676, 323] on span at bounding box center [1541, 571] width 11 height 8
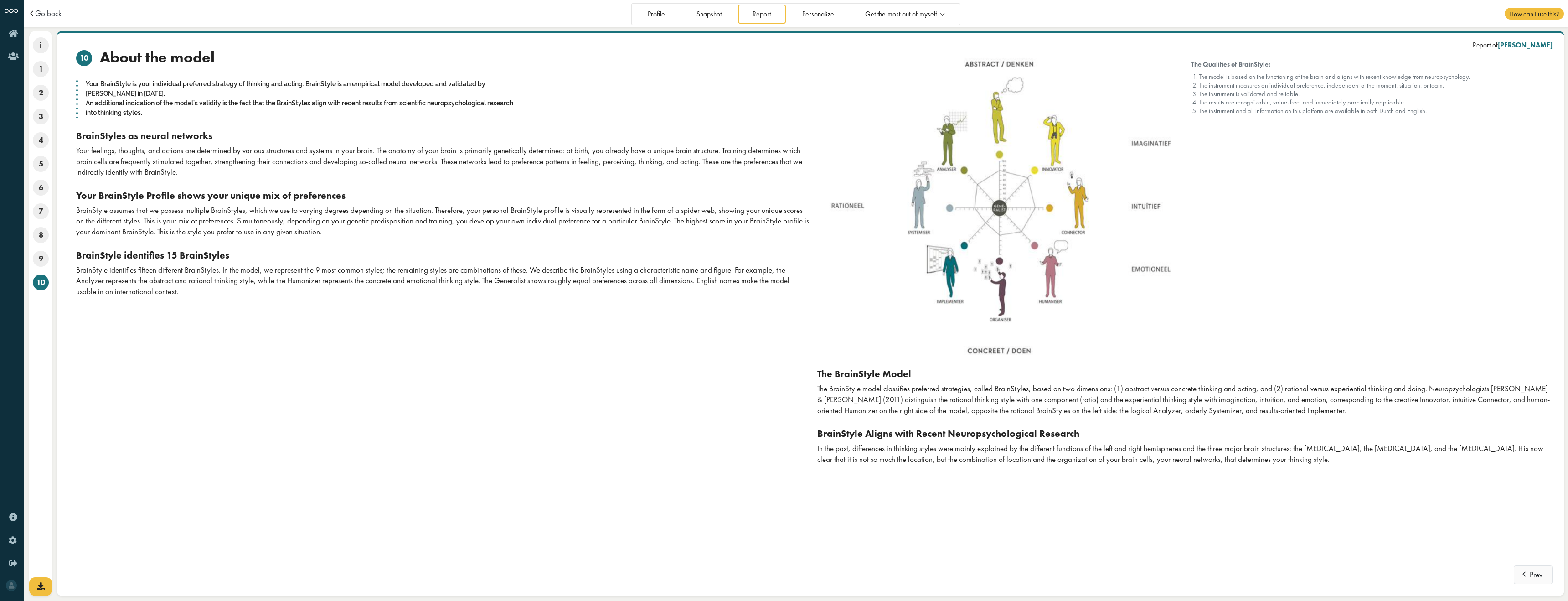
click at [676, 323] on button "Prev" at bounding box center [1533, 574] width 39 height 19
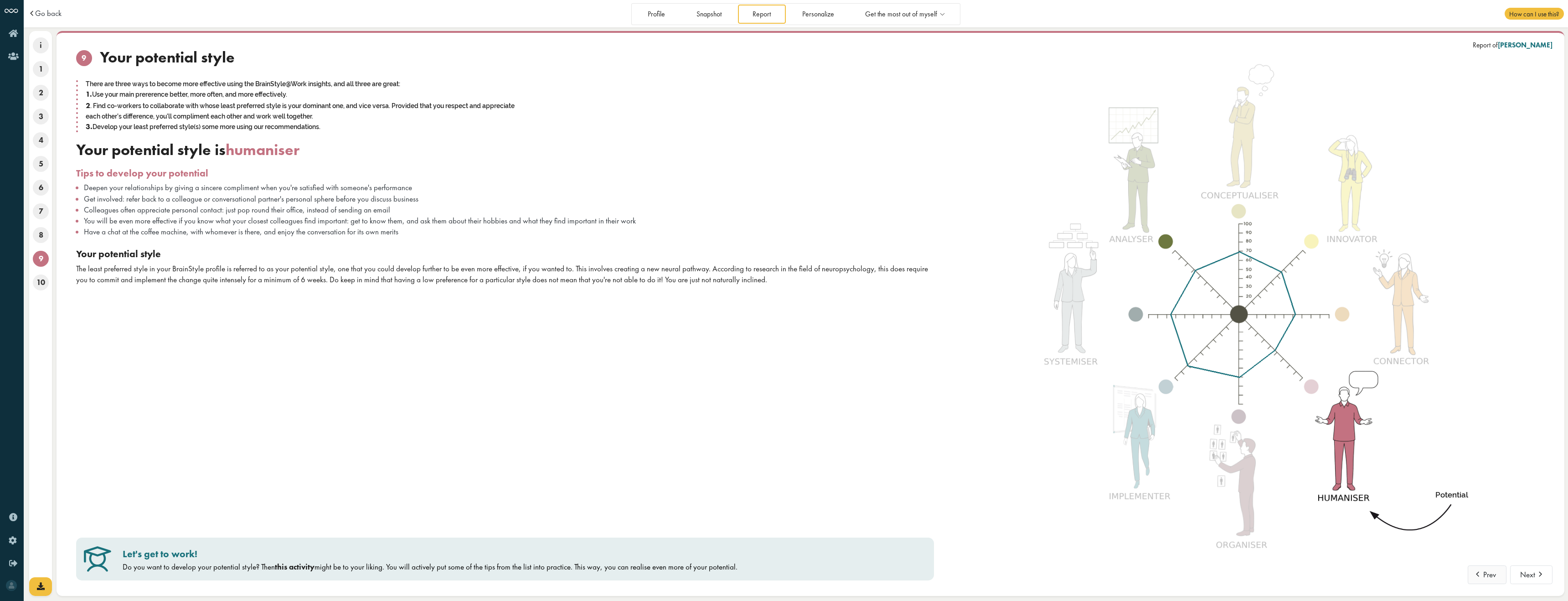
click at [676, 323] on button "Prev" at bounding box center [1487, 574] width 39 height 19
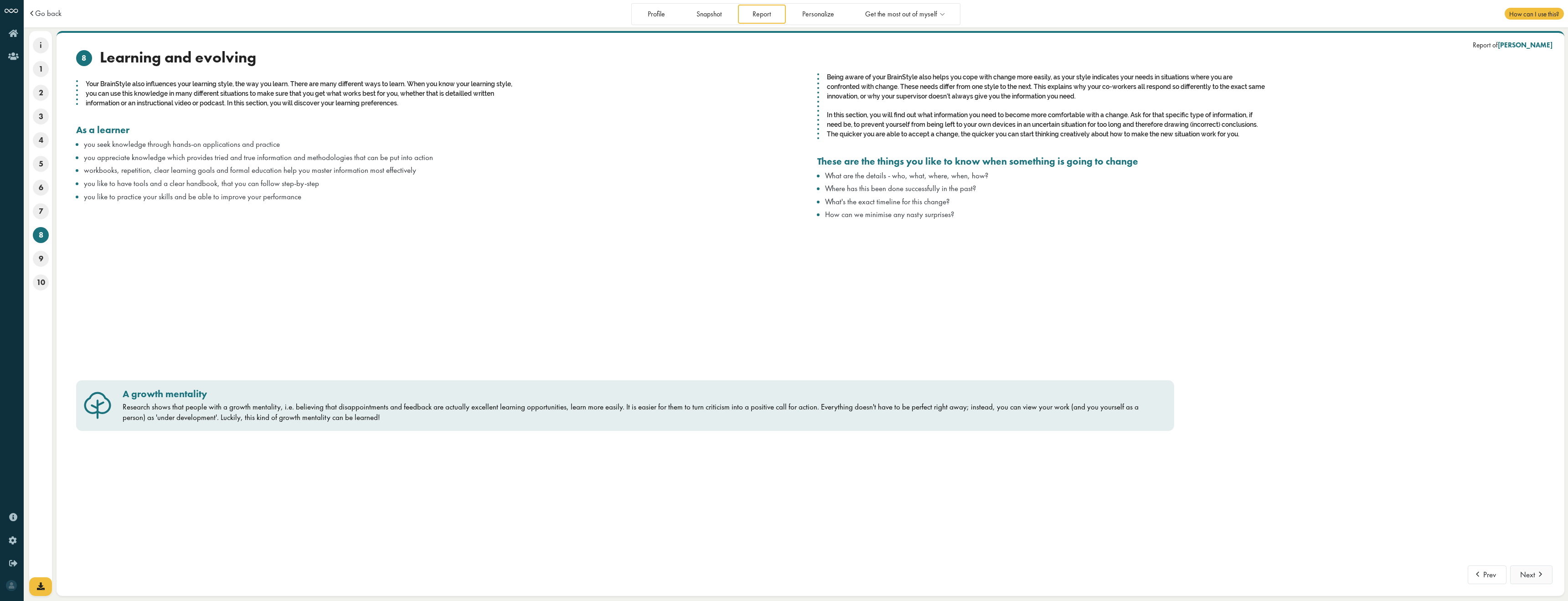
click at [676, 323] on button "Next" at bounding box center [1532, 574] width 43 height 19
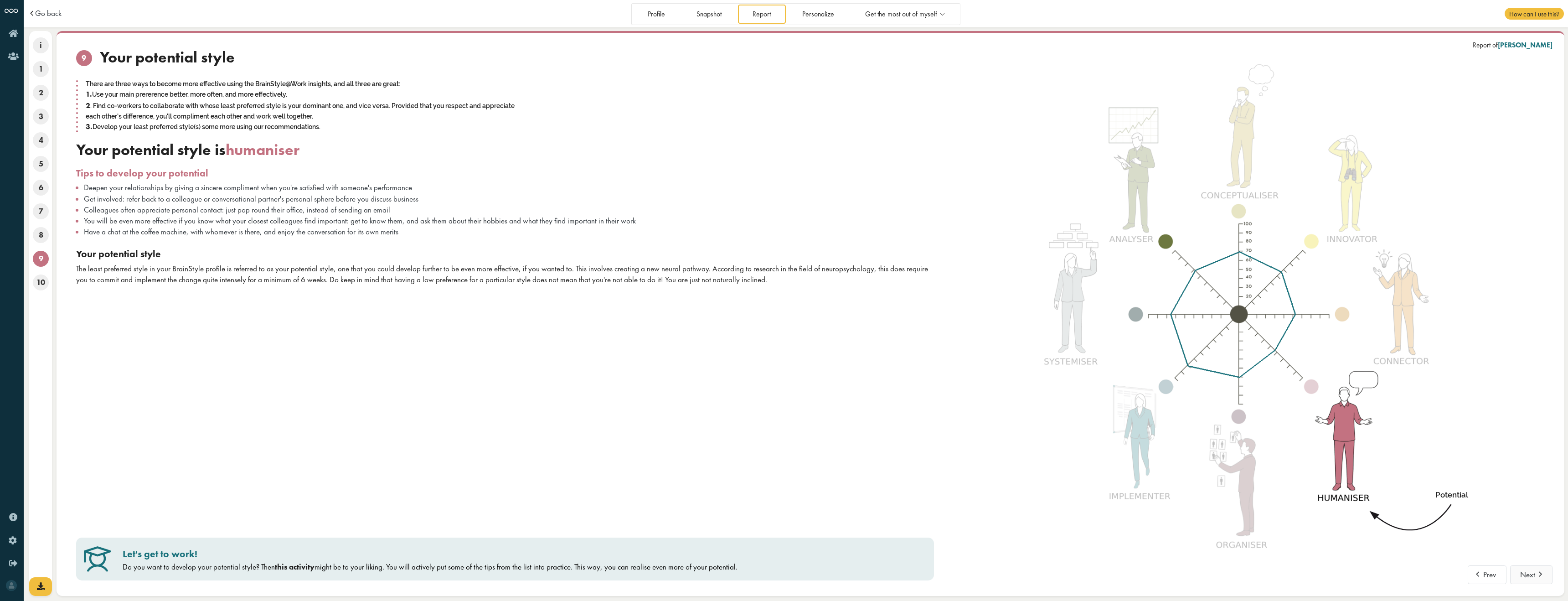
click at [676, 323] on button "Next" at bounding box center [1532, 574] width 43 height 19
